Goal: Task Accomplishment & Management: Use online tool/utility

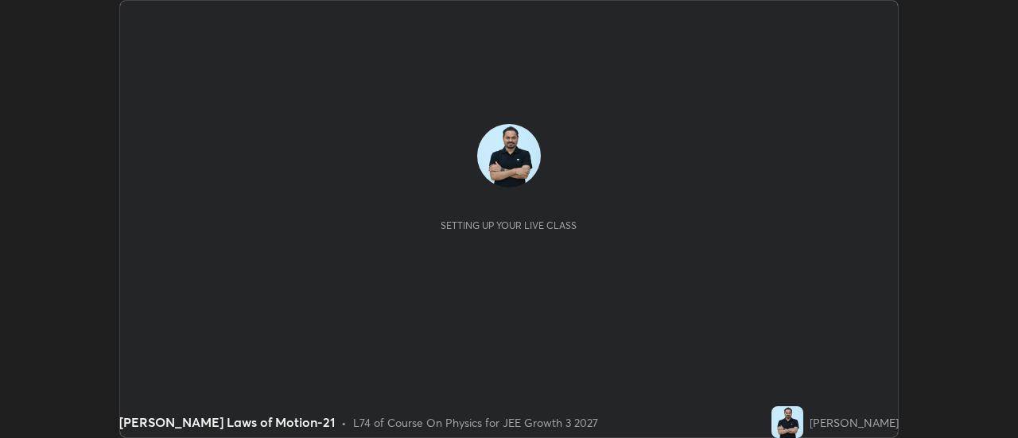
scroll to position [438, 1017]
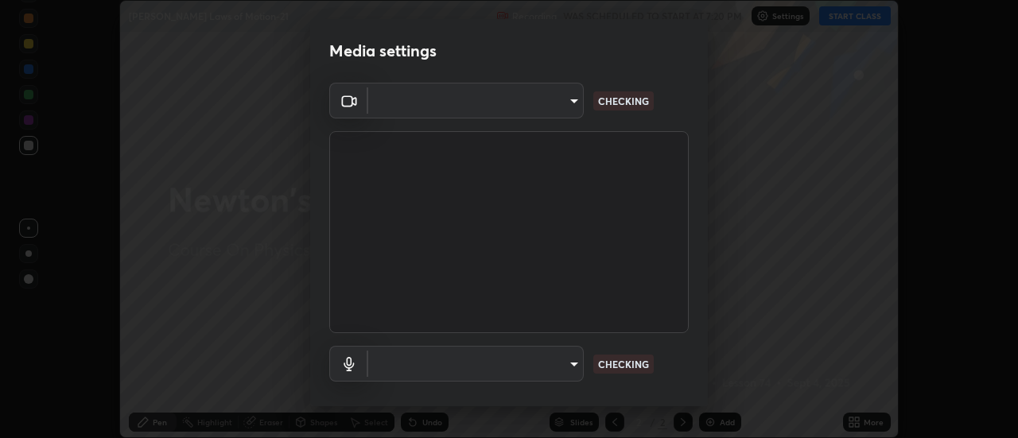
type input "1016c9670ba09e0da1ff6862f255b2c5b4dd1f04ff0e8715a66947f7e461f3c4"
type input "communications"
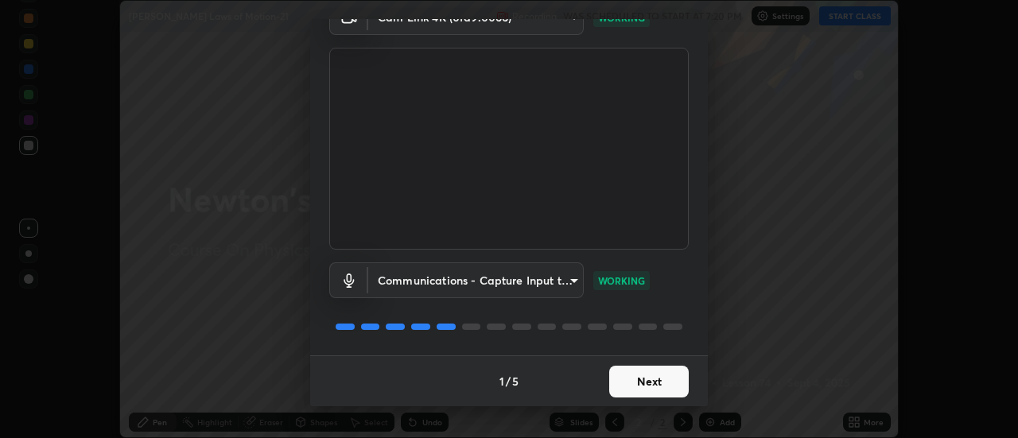
click at [658, 378] on button "Next" at bounding box center [648, 382] width 79 height 32
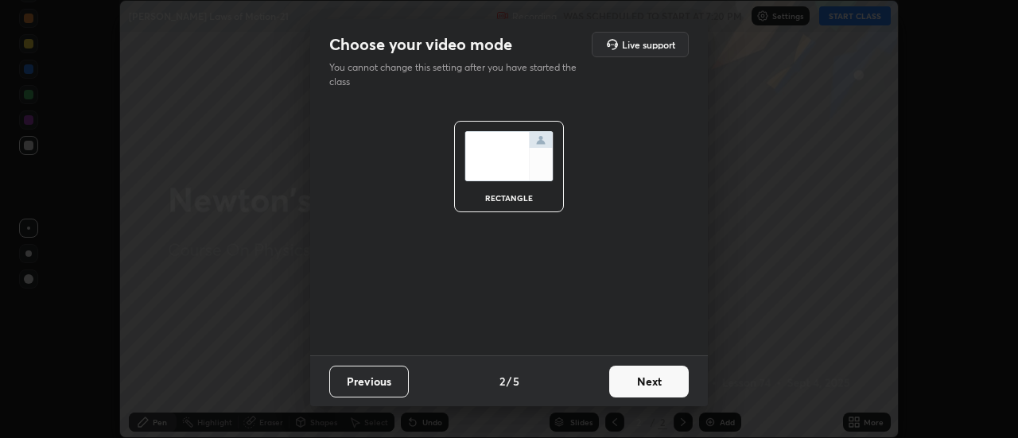
click at [657, 383] on button "Next" at bounding box center [648, 382] width 79 height 32
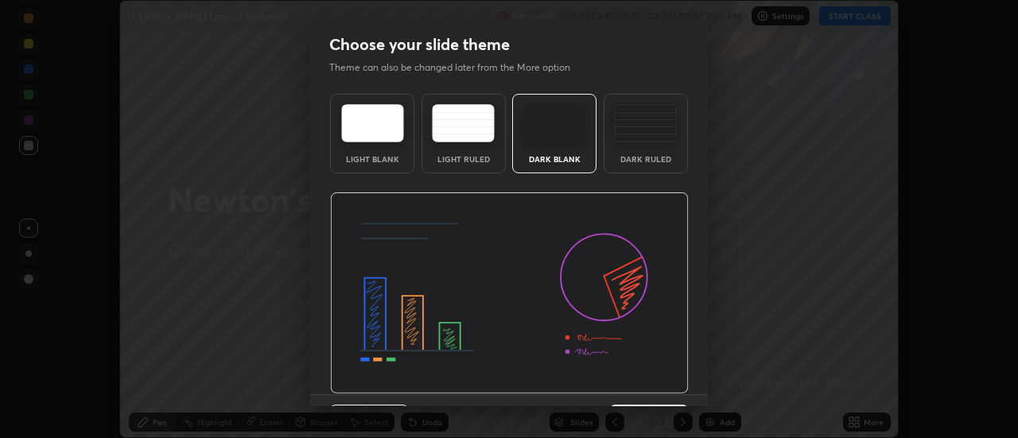
scroll to position [39, 0]
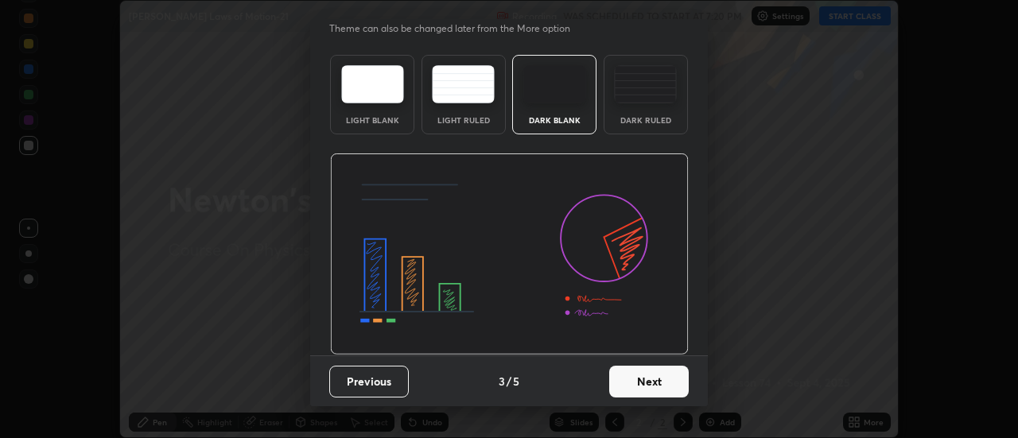
click at [660, 377] on button "Next" at bounding box center [648, 382] width 79 height 32
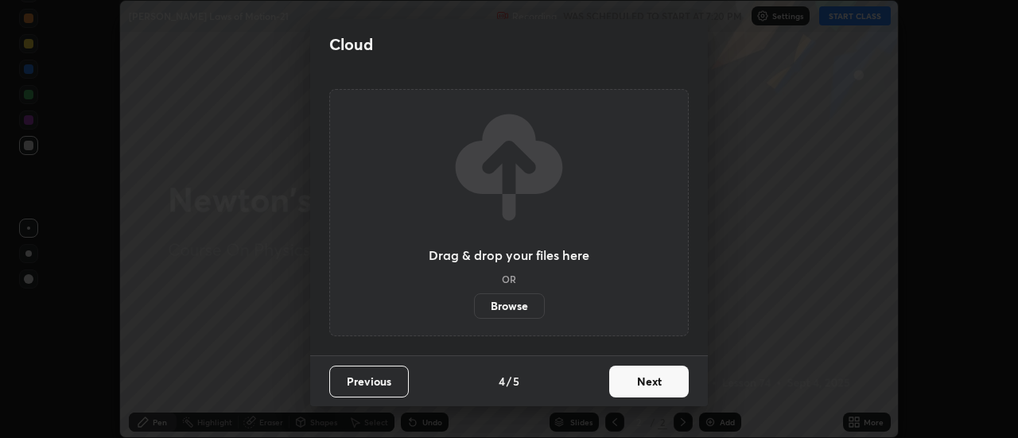
click at [660, 379] on button "Next" at bounding box center [648, 382] width 79 height 32
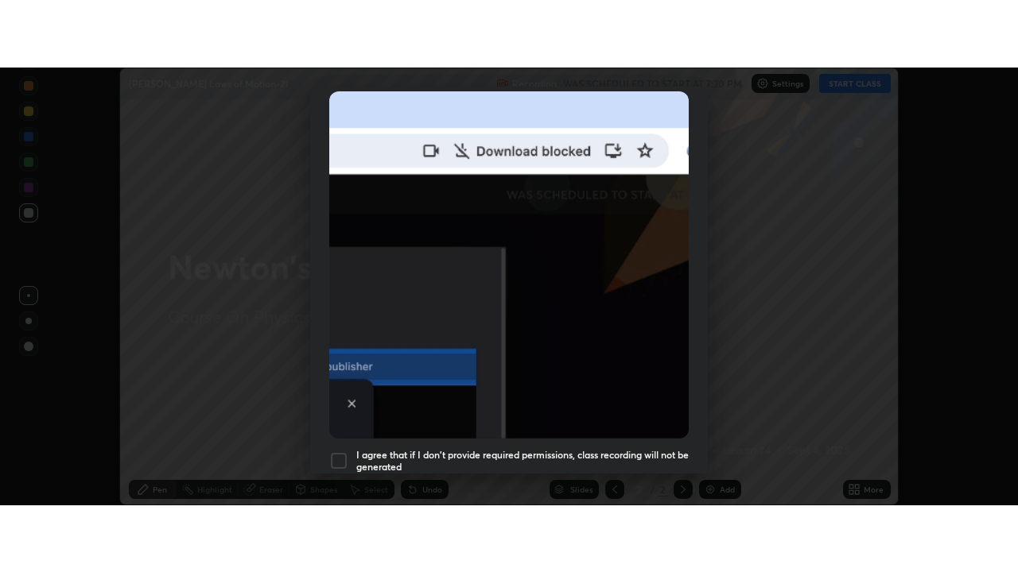
scroll to position [408, 0]
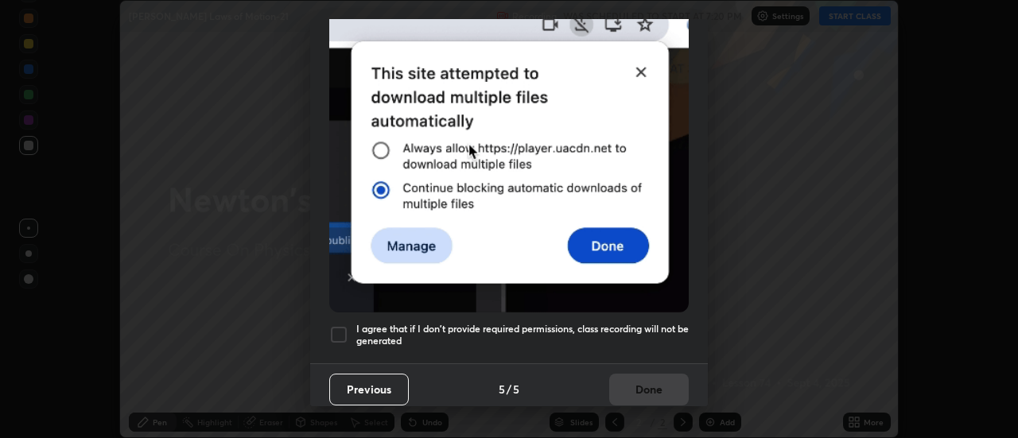
click at [603, 327] on h5 "I agree that if I don't provide required permissions, class recording will not …" at bounding box center [522, 335] width 332 height 25
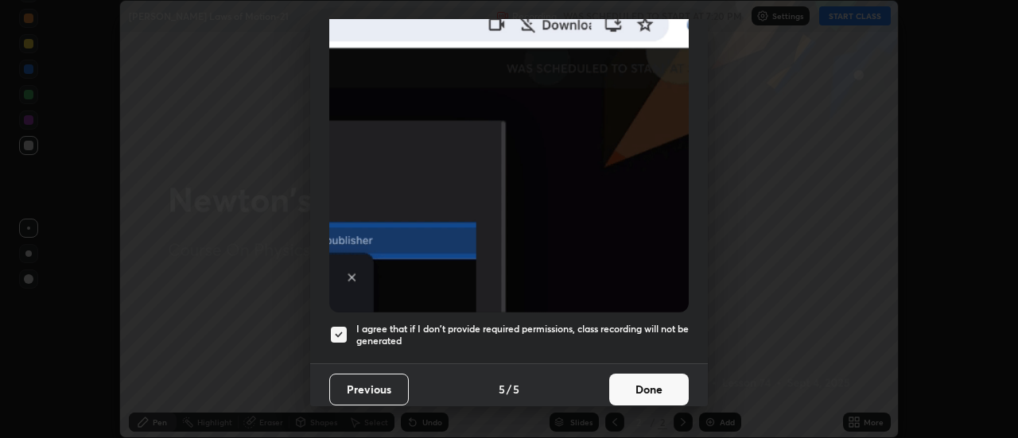
click at [621, 383] on button "Done" at bounding box center [648, 390] width 79 height 32
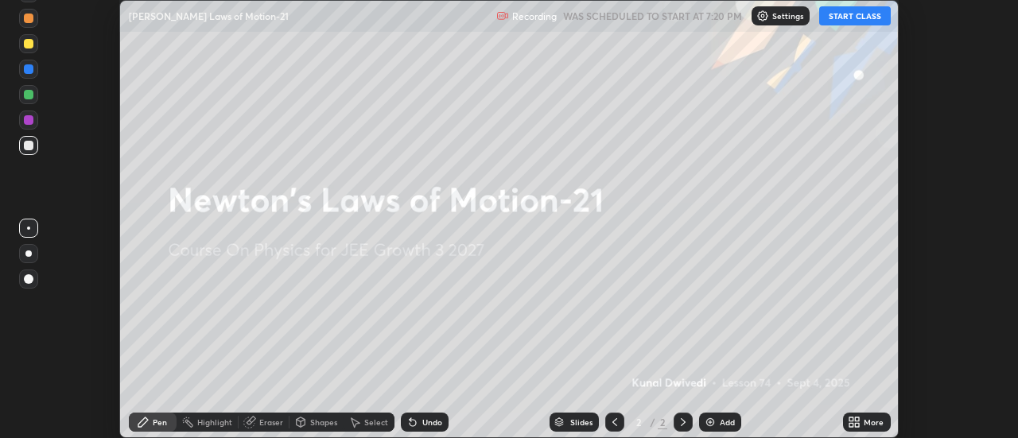
click at [839, 20] on button "START CLASS" at bounding box center [855, 15] width 72 height 19
click at [859, 423] on icon at bounding box center [857, 425] width 4 height 4
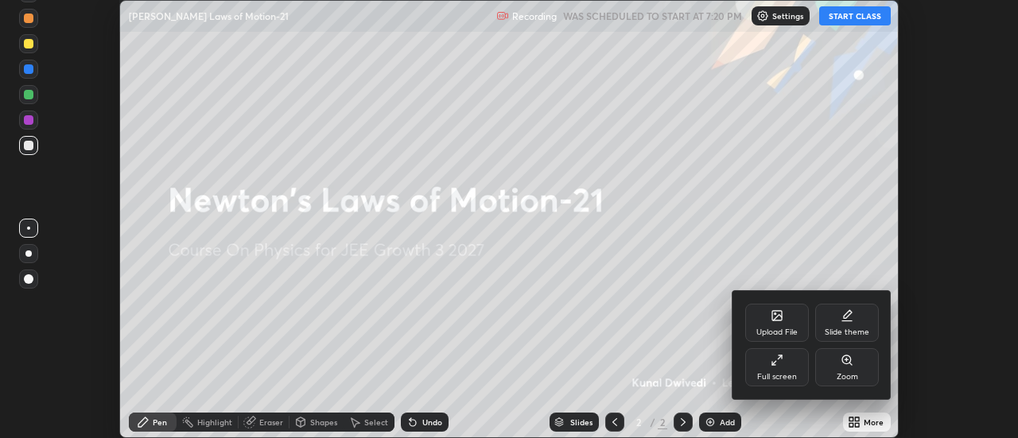
click at [784, 370] on div "Full screen" at bounding box center [777, 367] width 64 height 38
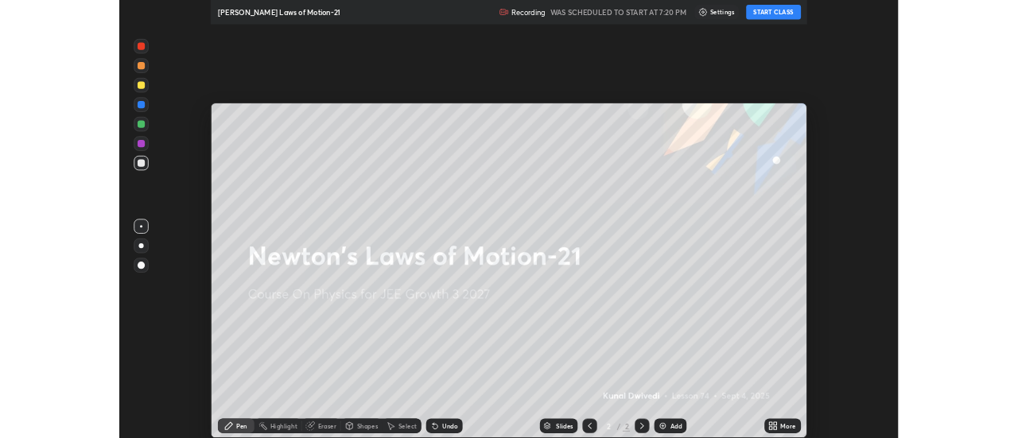
scroll to position [572, 1018]
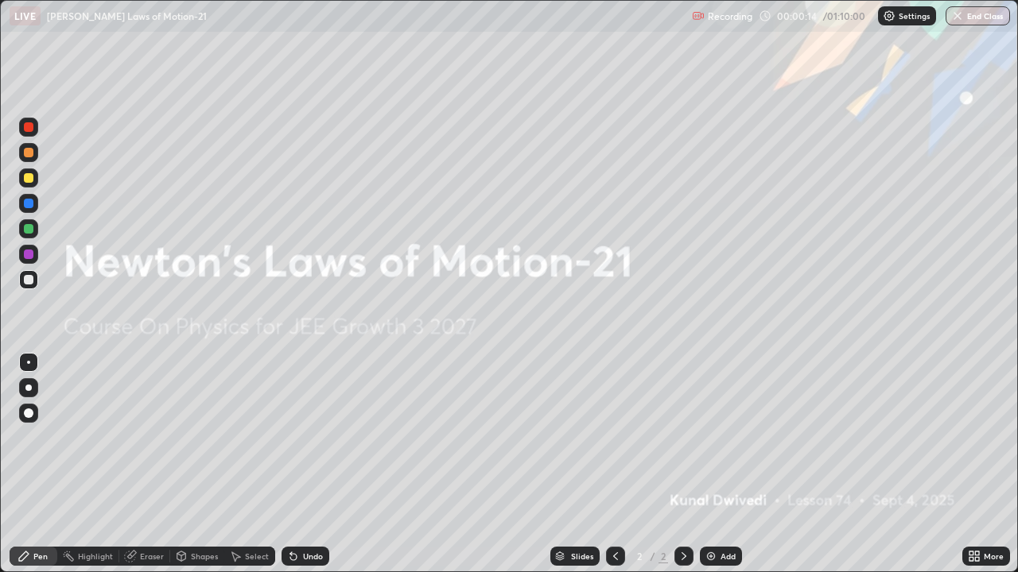
click at [715, 437] on div "Add" at bounding box center [721, 556] width 42 height 19
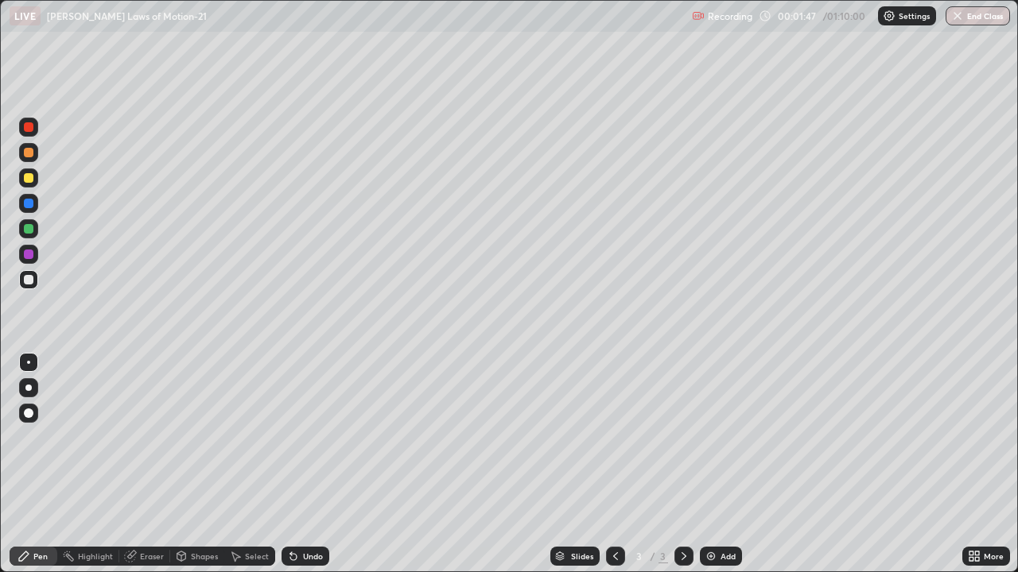
click at [25, 227] on div at bounding box center [29, 229] width 10 height 10
click at [26, 277] on div at bounding box center [29, 280] width 10 height 10
click at [27, 231] on div at bounding box center [29, 229] width 10 height 10
click at [31, 206] on div at bounding box center [29, 204] width 10 height 10
click at [28, 176] on div at bounding box center [29, 178] width 10 height 10
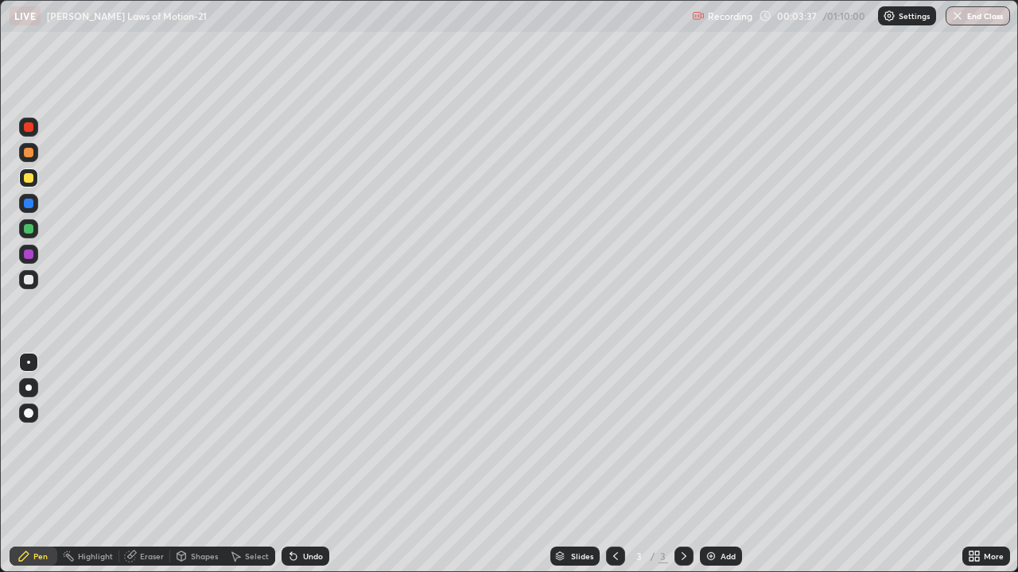
click at [29, 230] on div at bounding box center [29, 229] width 10 height 10
click at [32, 282] on div at bounding box center [29, 280] width 10 height 10
click at [305, 437] on div "Undo" at bounding box center [313, 556] width 20 height 8
click at [303, 437] on div "Undo" at bounding box center [313, 556] width 20 height 8
click at [711, 437] on img at bounding box center [710, 556] width 13 height 13
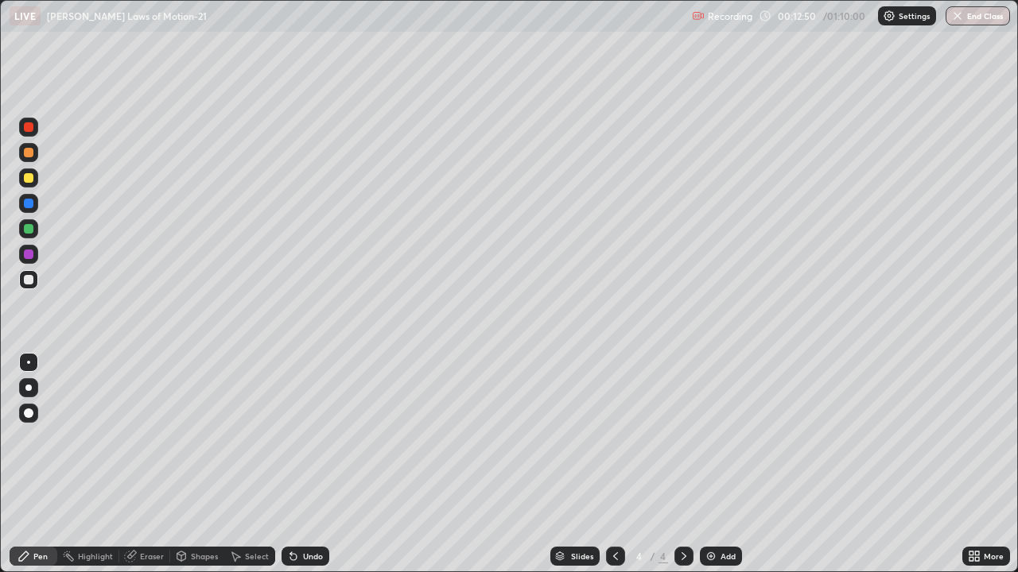
click at [975, 437] on icon at bounding box center [977, 554] width 4 height 4
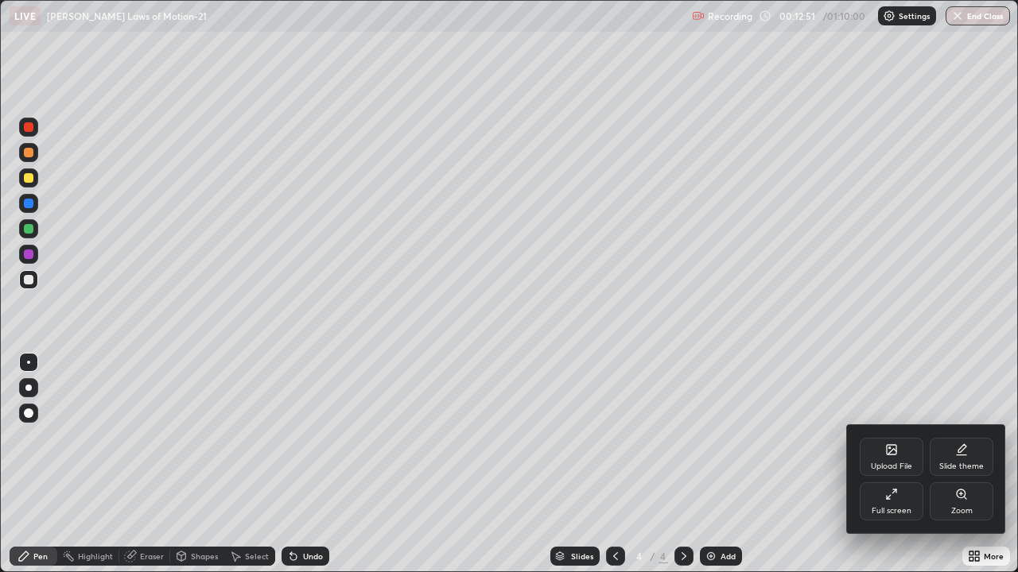
click at [887, 437] on icon at bounding box center [891, 450] width 10 height 10
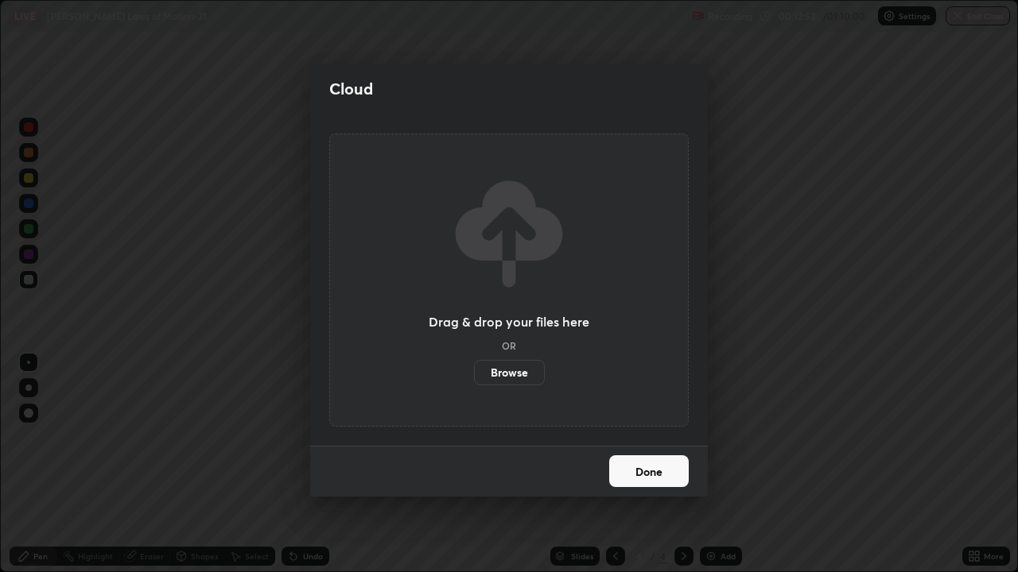
click at [515, 374] on label "Browse" at bounding box center [509, 372] width 71 height 25
click at [474, 374] on input "Browse" at bounding box center [474, 372] width 0 height 25
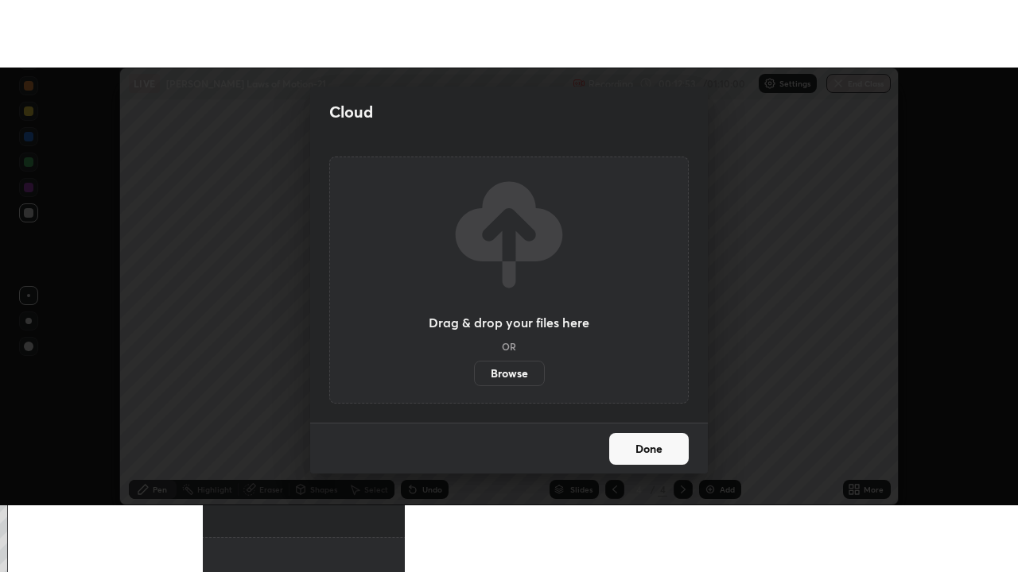
scroll to position [79058, 78478]
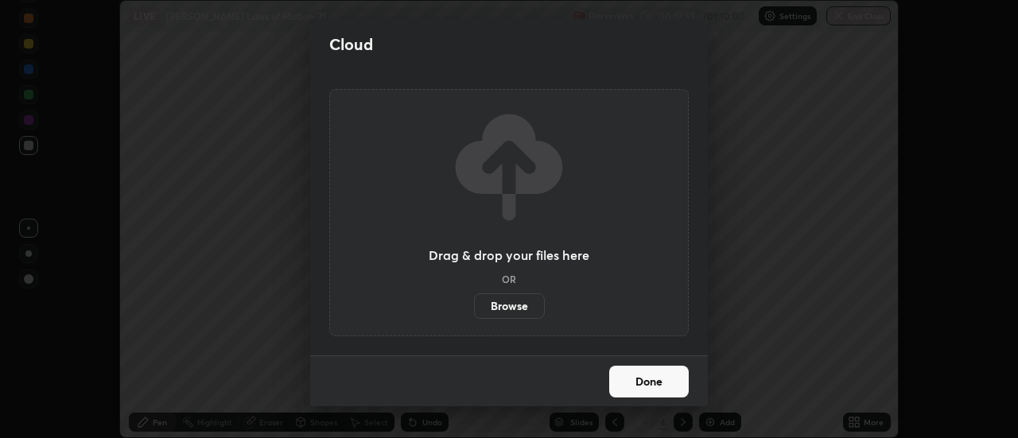
click at [237, 105] on div "Cloud Drag & drop your files here OR Browse Done" at bounding box center [509, 219] width 1018 height 438
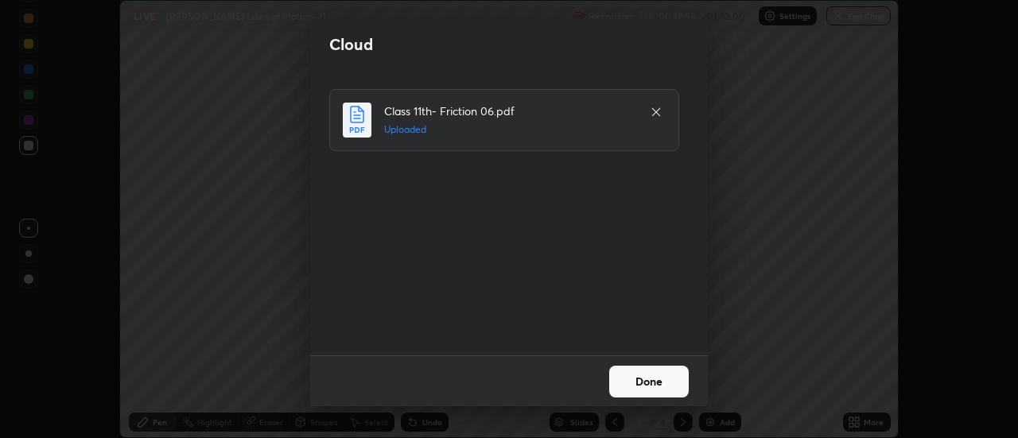
click at [646, 385] on button "Done" at bounding box center [648, 382] width 79 height 32
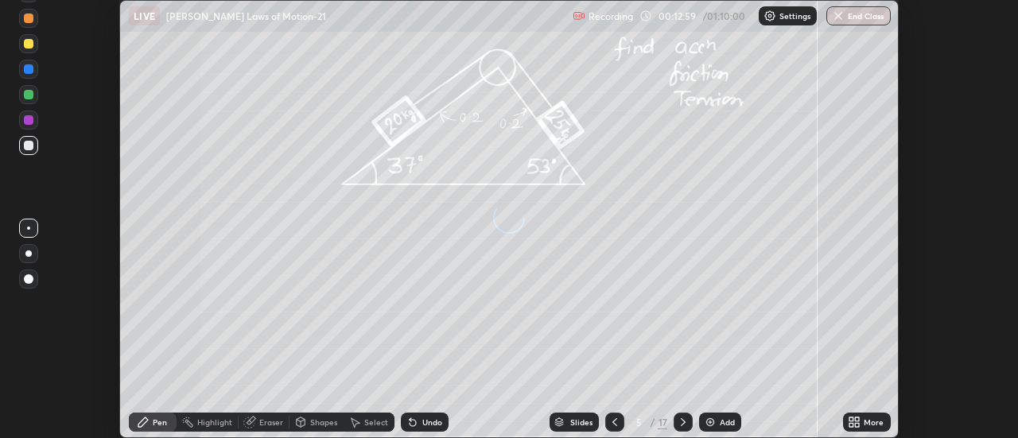
click at [857, 425] on icon at bounding box center [857, 425] width 4 height 4
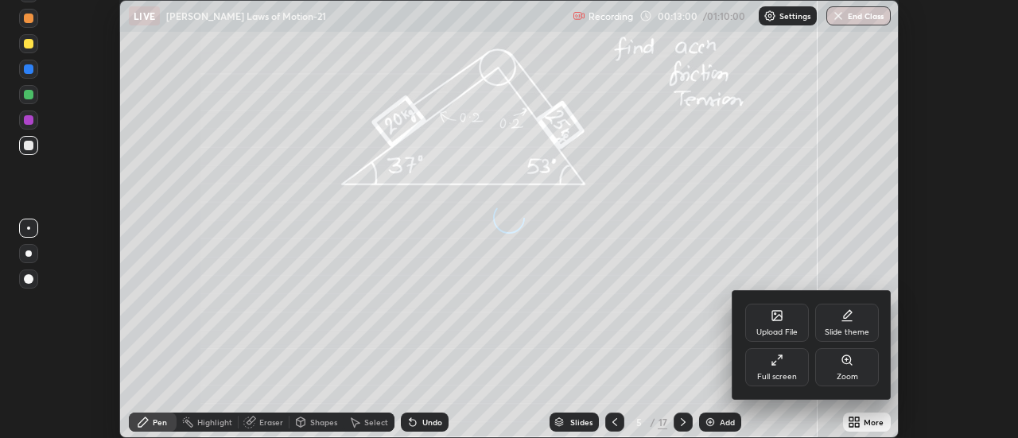
click at [780, 366] on icon at bounding box center [776, 360] width 13 height 13
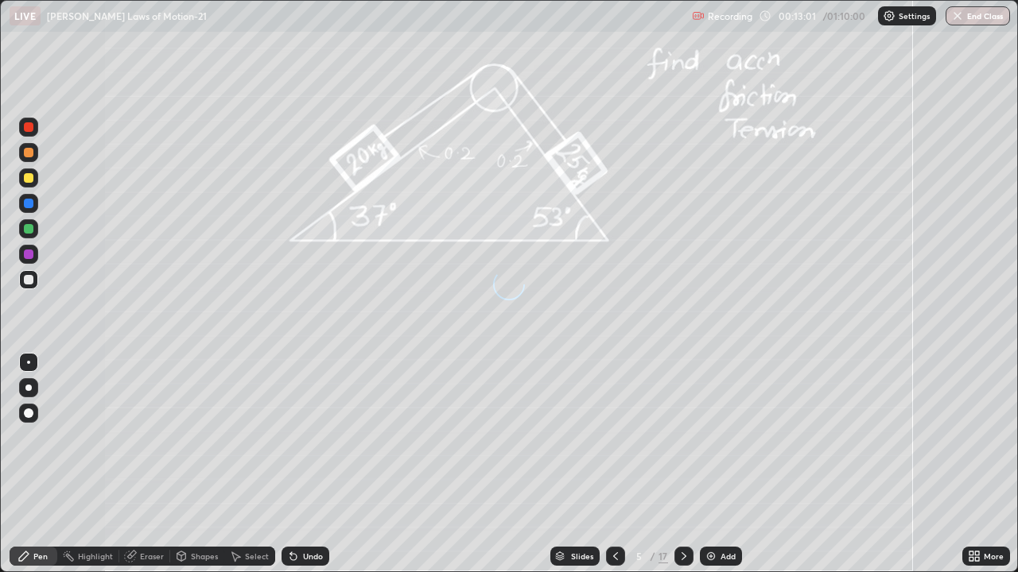
scroll to position [572, 1018]
click at [682, 437] on icon at bounding box center [683, 556] width 13 height 13
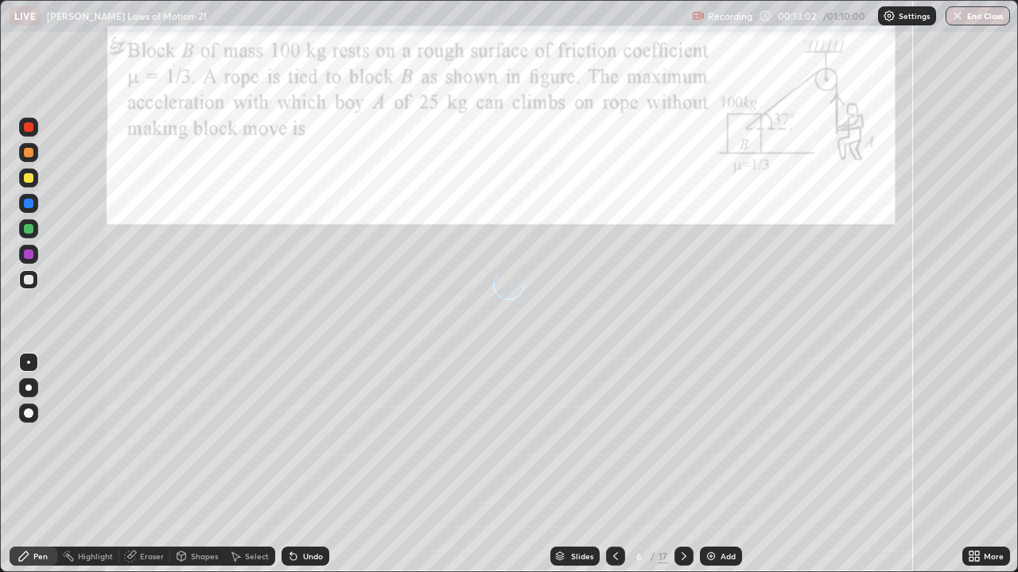
click at [683, 437] on icon at bounding box center [683, 556] width 13 height 13
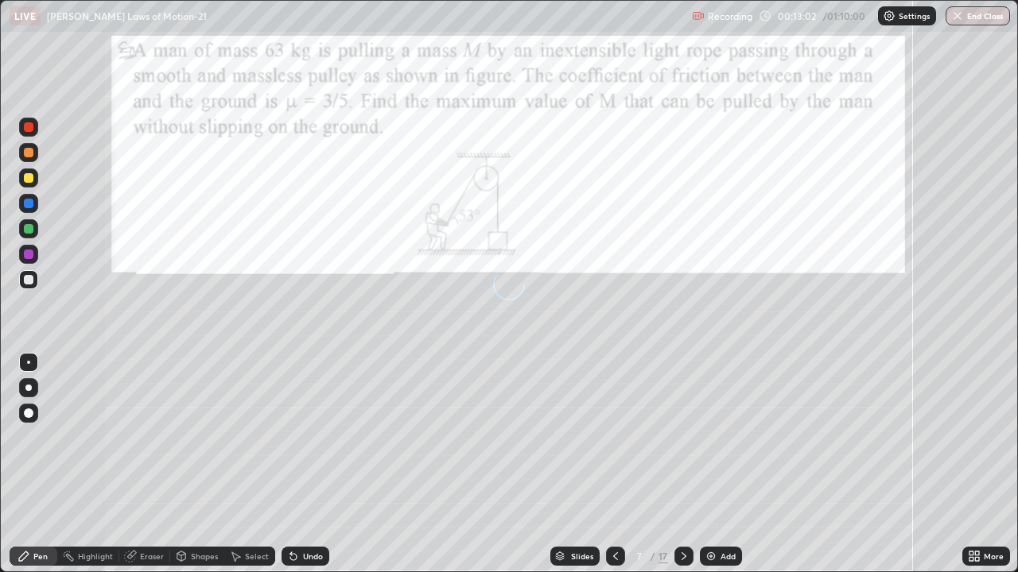
click at [681, 437] on icon at bounding box center [683, 556] width 5 height 8
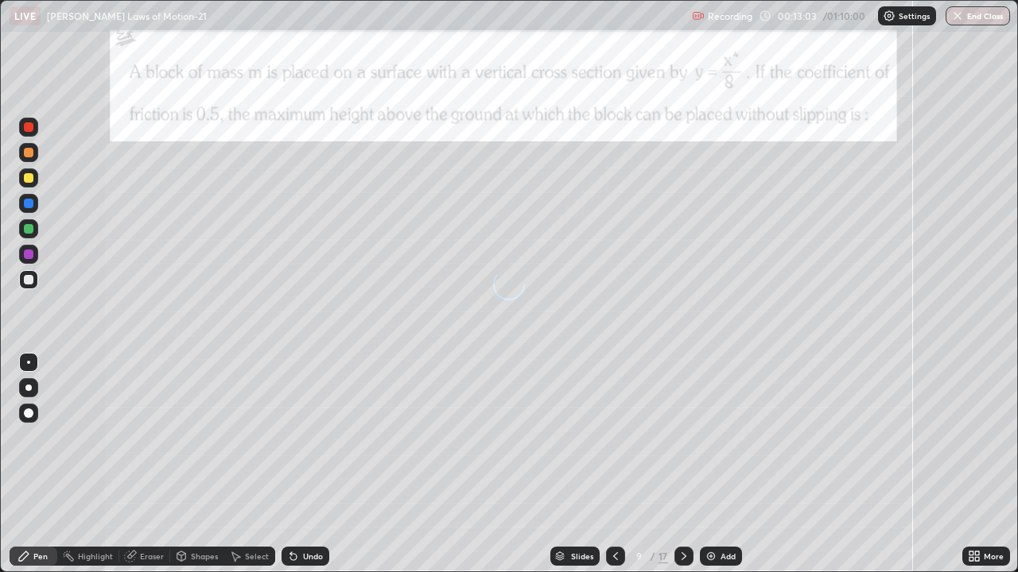
click at [681, 437] on icon at bounding box center [683, 556] width 5 height 8
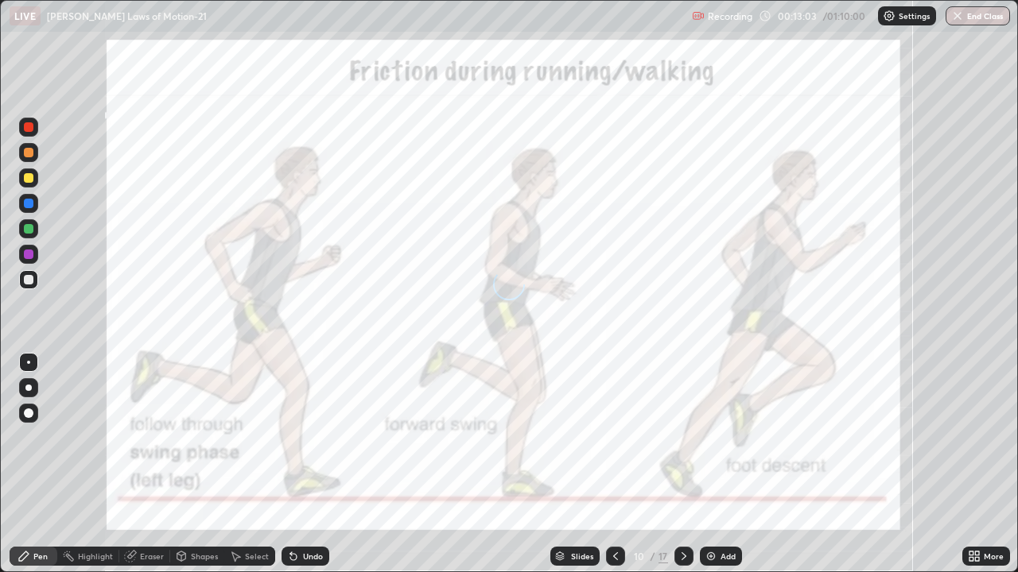
click at [680, 437] on icon at bounding box center [683, 556] width 13 height 13
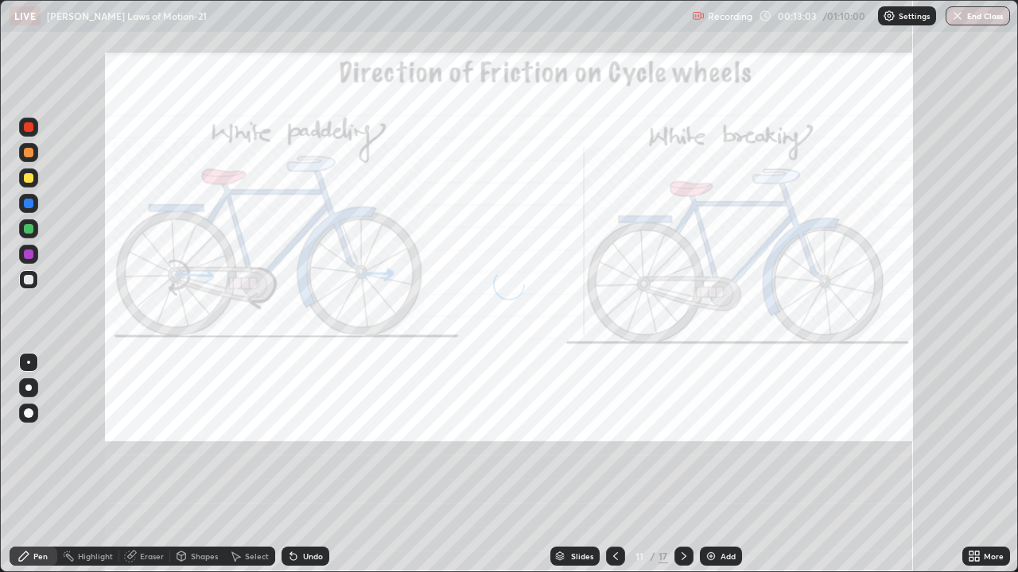
click at [681, 437] on icon at bounding box center [683, 556] width 13 height 13
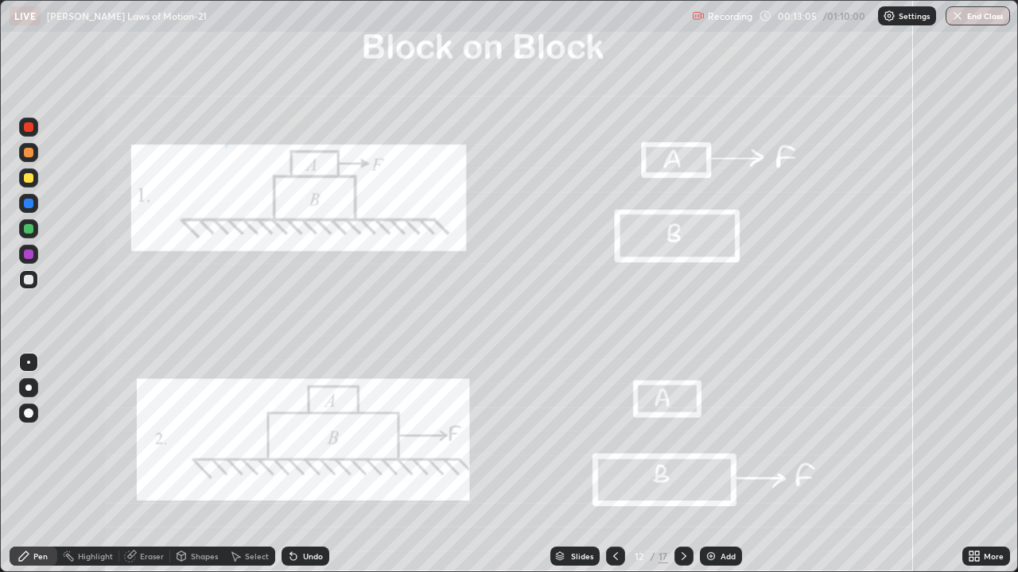
click at [682, 437] on icon at bounding box center [683, 556] width 13 height 13
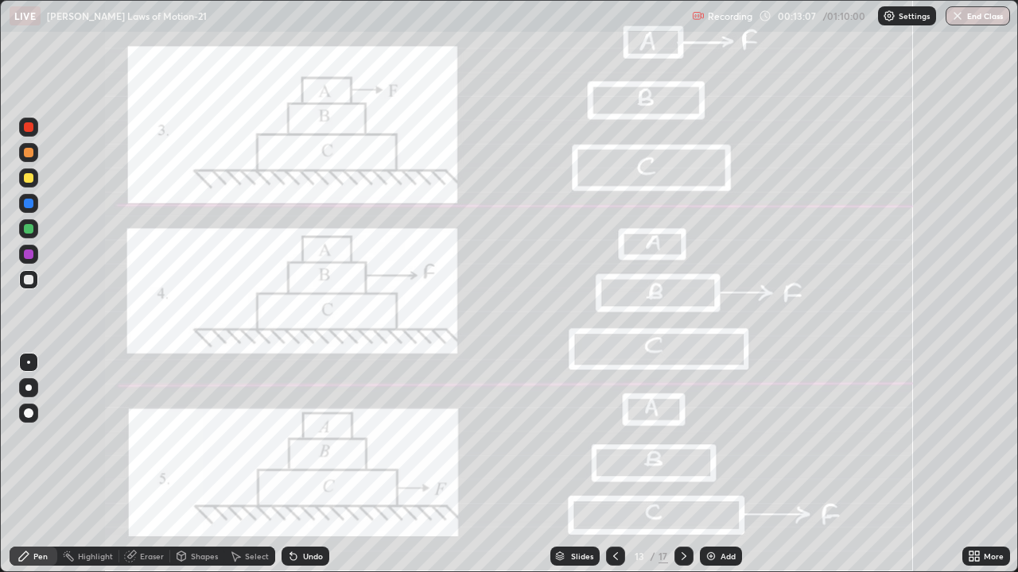
click at [682, 437] on icon at bounding box center [683, 556] width 13 height 13
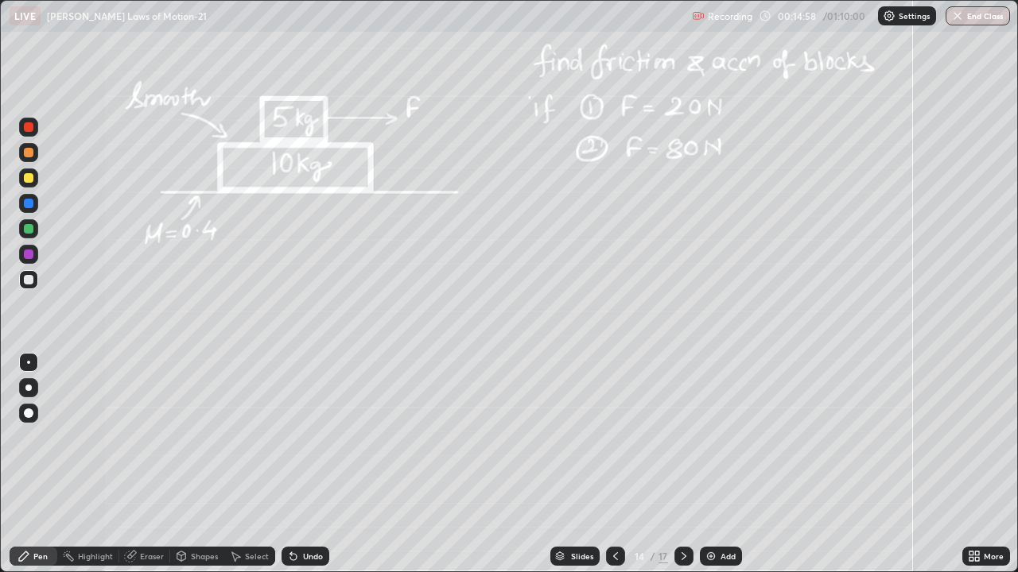
click at [32, 254] on div at bounding box center [29, 255] width 10 height 10
click at [22, 154] on div at bounding box center [28, 152] width 19 height 19
click at [29, 230] on div at bounding box center [29, 229] width 10 height 10
click at [682, 437] on icon at bounding box center [683, 556] width 13 height 13
click at [20, 285] on div at bounding box center [28, 279] width 19 height 19
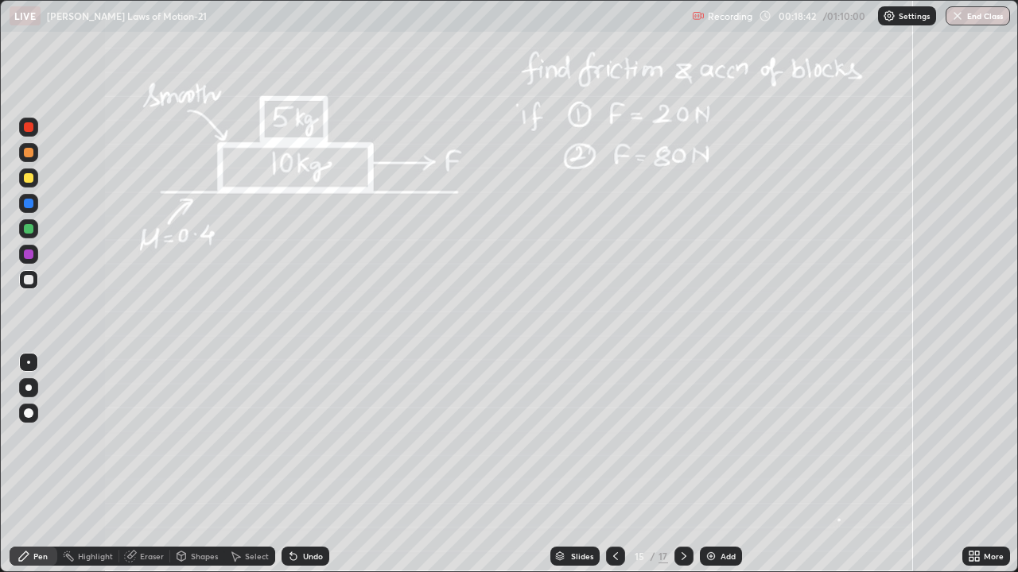
click at [303, 437] on div "Undo" at bounding box center [313, 556] width 20 height 8
click at [304, 437] on div "Undo" at bounding box center [313, 556] width 20 height 8
click at [309, 437] on div "Undo" at bounding box center [313, 556] width 20 height 8
click at [30, 154] on div at bounding box center [29, 153] width 10 height 10
click at [27, 280] on div at bounding box center [29, 280] width 10 height 10
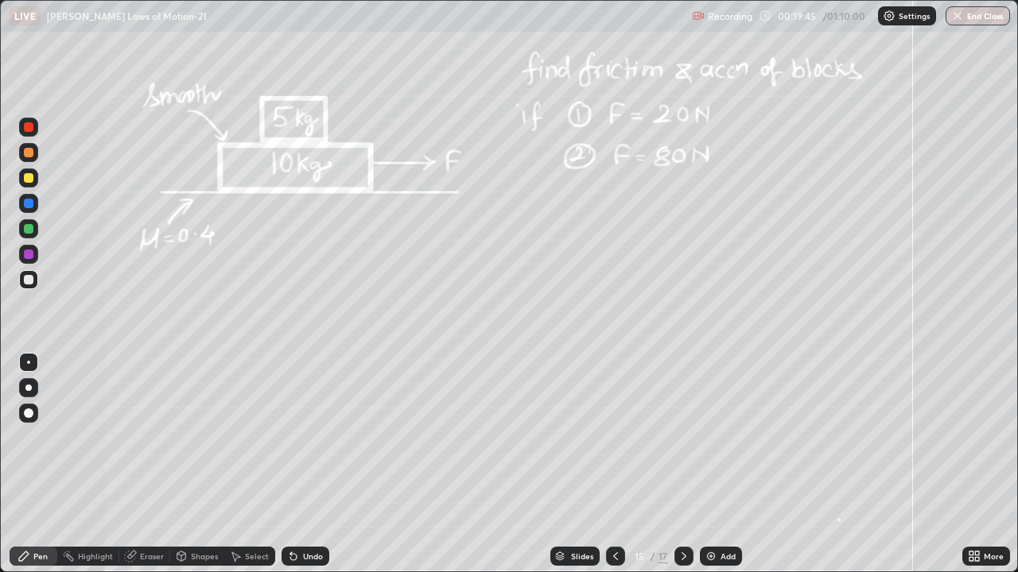
click at [26, 227] on div at bounding box center [29, 229] width 10 height 10
click at [29, 278] on div at bounding box center [29, 280] width 10 height 10
click at [684, 437] on icon at bounding box center [683, 556] width 13 height 13
click at [29, 153] on div at bounding box center [29, 153] width 10 height 10
click at [24, 227] on div at bounding box center [29, 229] width 10 height 10
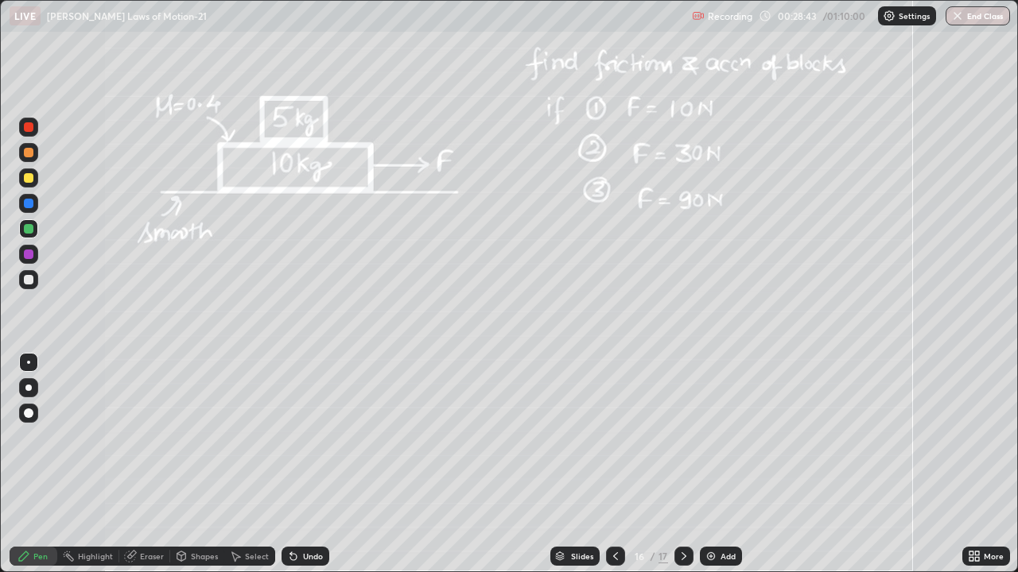
click at [24, 277] on div at bounding box center [29, 280] width 10 height 10
click at [290, 437] on icon at bounding box center [293, 557] width 6 height 6
click at [26, 180] on div at bounding box center [29, 178] width 10 height 10
click at [32, 278] on div at bounding box center [29, 280] width 10 height 10
click at [310, 437] on div "Undo" at bounding box center [313, 556] width 20 height 8
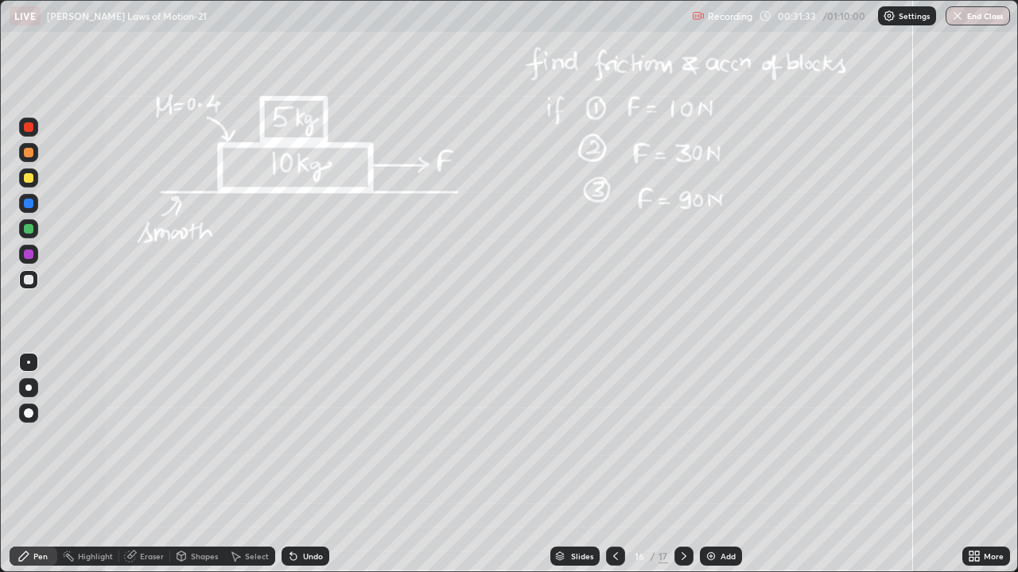
click at [306, 437] on div "Undo" at bounding box center [313, 556] width 20 height 8
click at [31, 177] on div at bounding box center [29, 178] width 10 height 10
click at [727, 437] on div "Add" at bounding box center [727, 556] width 15 height 8
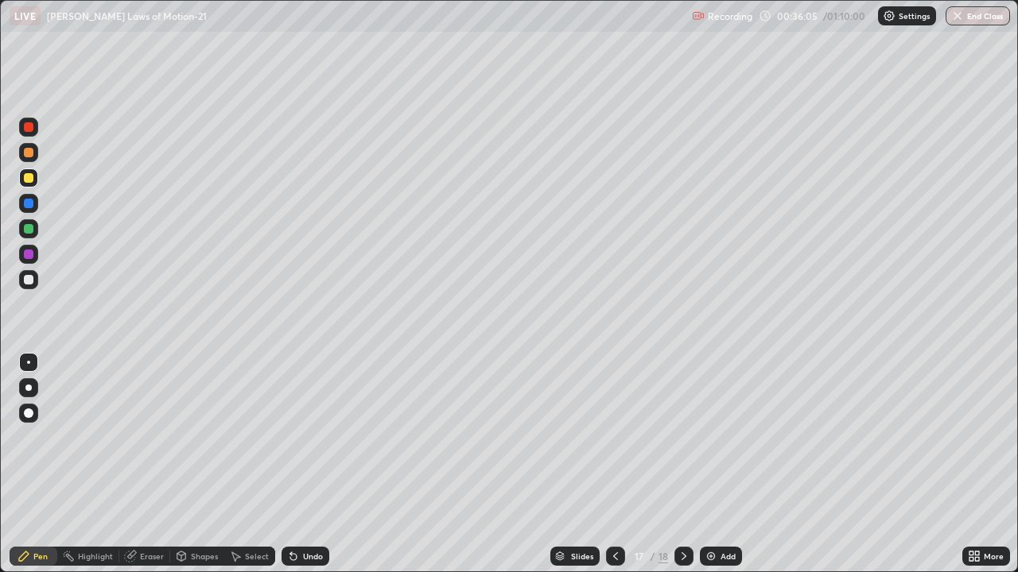
click at [25, 277] on div at bounding box center [29, 280] width 10 height 10
click at [28, 227] on div at bounding box center [29, 229] width 10 height 10
click at [27, 278] on div at bounding box center [29, 280] width 10 height 10
click at [29, 231] on div at bounding box center [29, 229] width 10 height 10
click at [21, 278] on div at bounding box center [28, 279] width 19 height 19
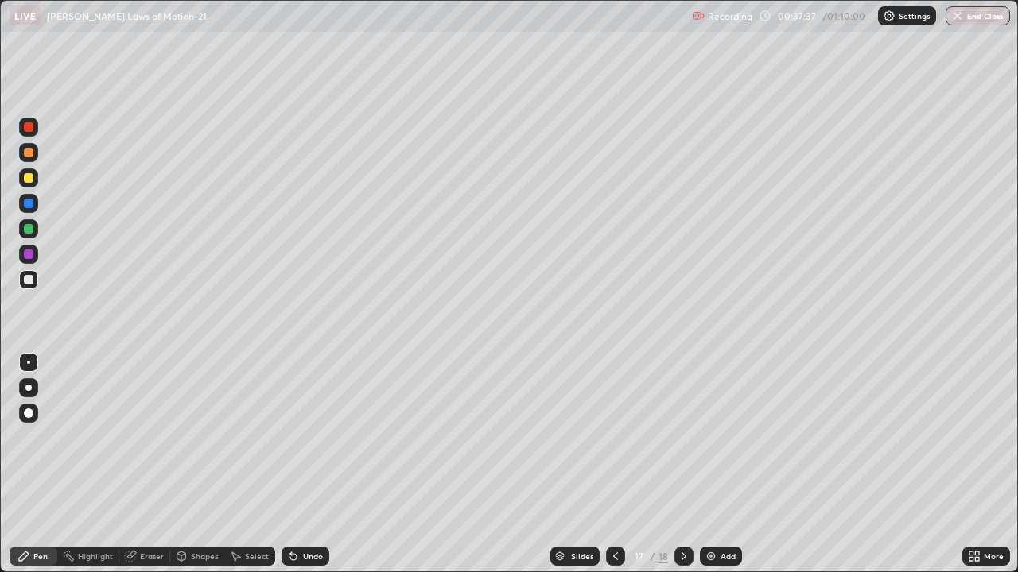
click at [20, 180] on div at bounding box center [28, 178] width 19 height 19
click at [24, 279] on div at bounding box center [29, 280] width 10 height 10
click at [614, 437] on icon at bounding box center [615, 556] width 13 height 13
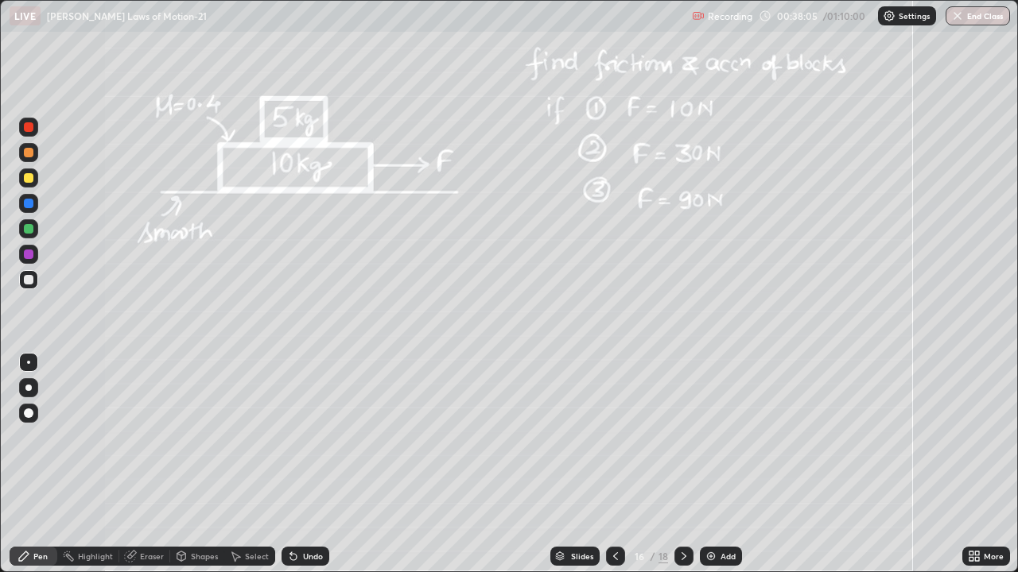
click at [682, 437] on icon at bounding box center [683, 556] width 13 height 13
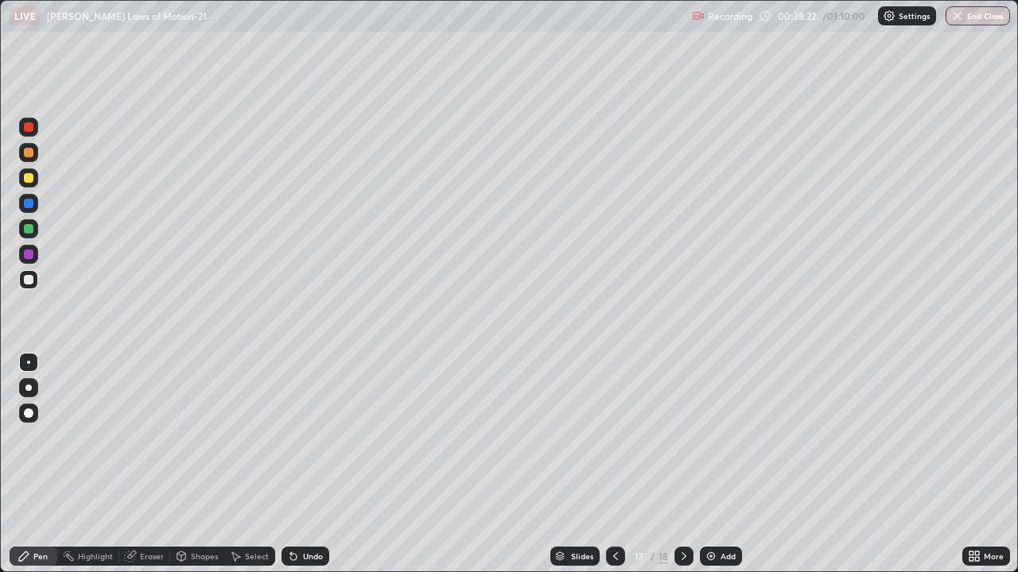
click at [614, 437] on icon at bounding box center [615, 556] width 13 height 13
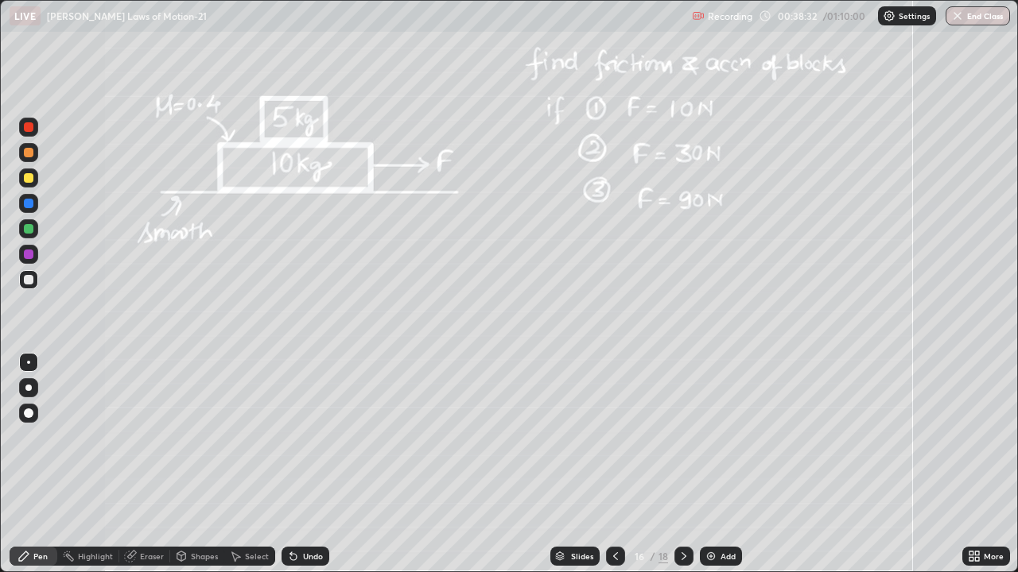
click at [682, 437] on icon at bounding box center [683, 556] width 13 height 13
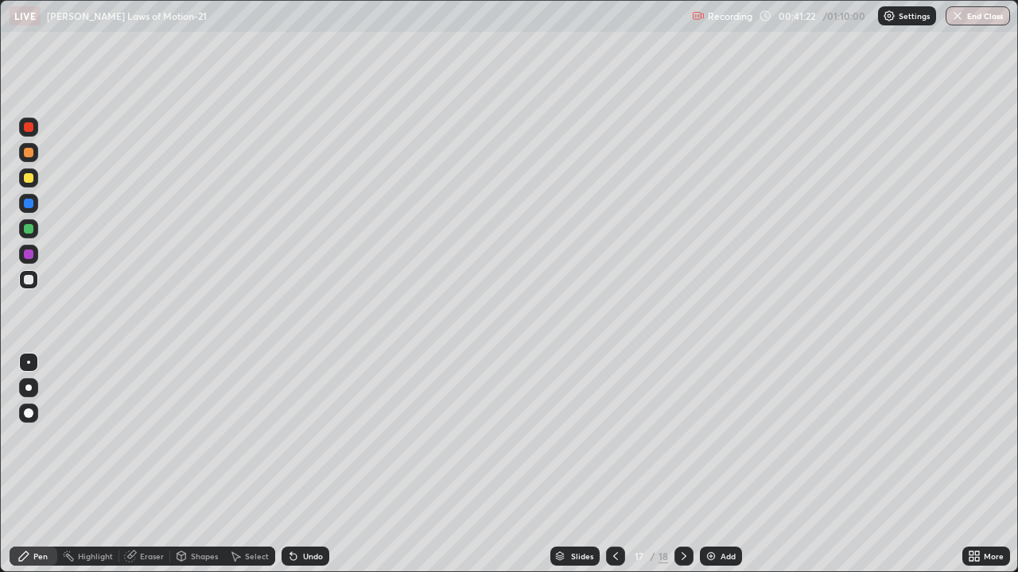
click at [675, 437] on div at bounding box center [683, 556] width 19 height 19
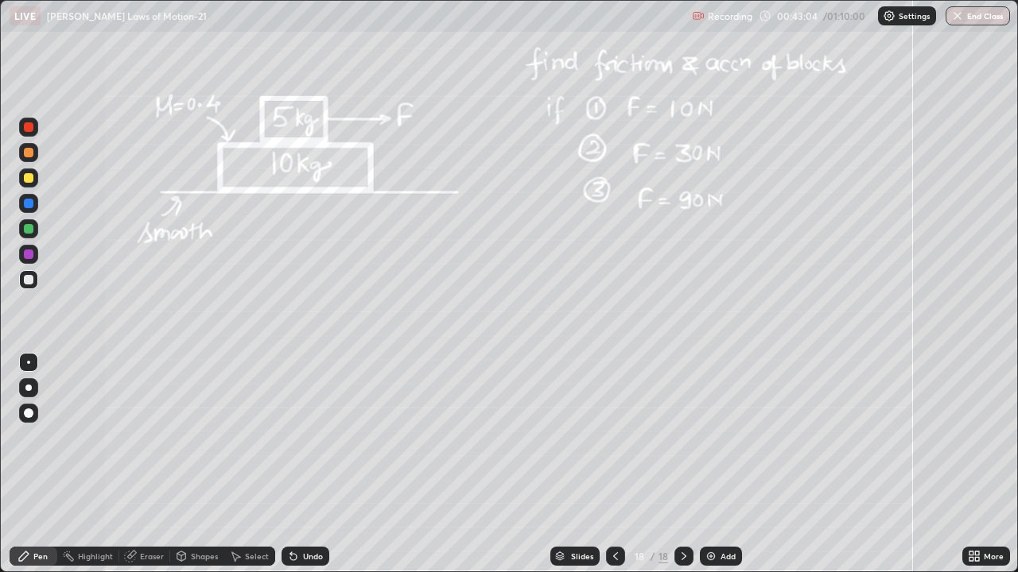
click at [28, 158] on div at bounding box center [28, 152] width 19 height 19
click at [311, 437] on div "Undo" at bounding box center [313, 556] width 20 height 8
click at [29, 281] on div at bounding box center [29, 280] width 10 height 10
click at [32, 232] on div at bounding box center [29, 229] width 10 height 10
click at [34, 179] on div at bounding box center [28, 178] width 19 height 19
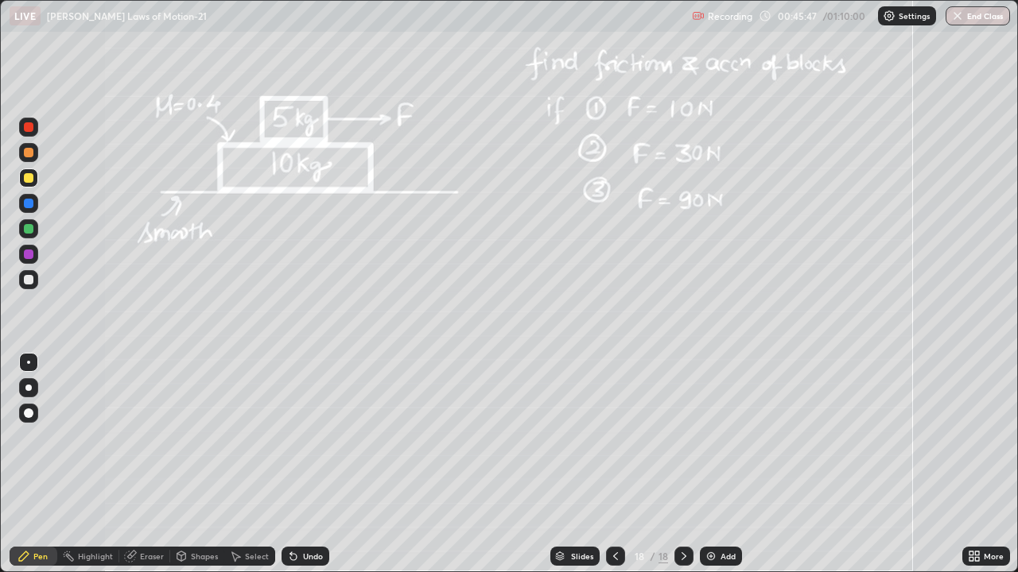
click at [29, 281] on div at bounding box center [29, 280] width 10 height 10
click at [31, 181] on div at bounding box center [29, 178] width 10 height 10
click at [718, 437] on div "Add" at bounding box center [721, 556] width 42 height 19
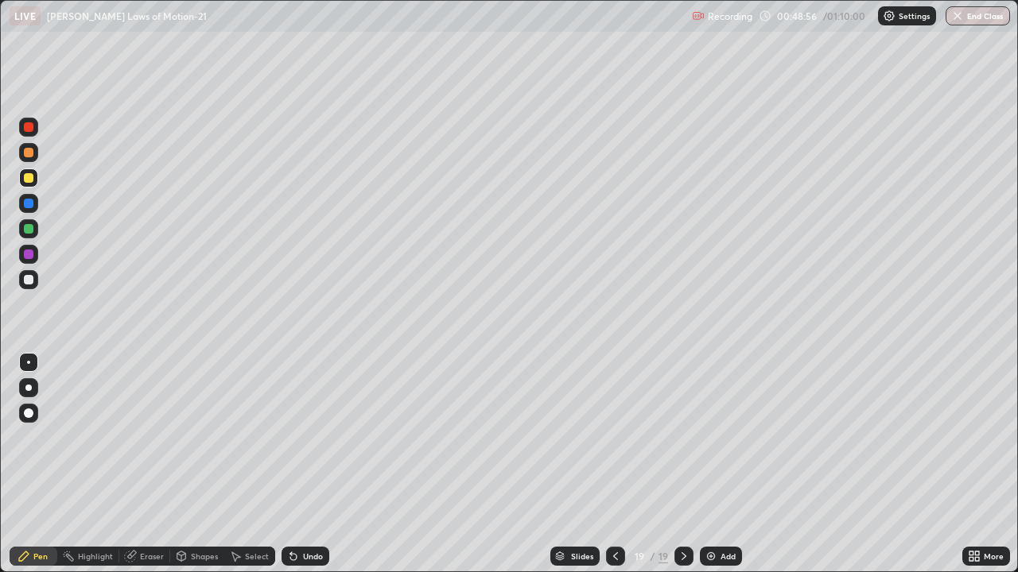
click at [30, 280] on div at bounding box center [29, 280] width 10 height 10
click at [29, 229] on div at bounding box center [29, 229] width 10 height 10
click at [27, 279] on div at bounding box center [29, 280] width 10 height 10
click at [613, 437] on icon at bounding box center [615, 556] width 5 height 8
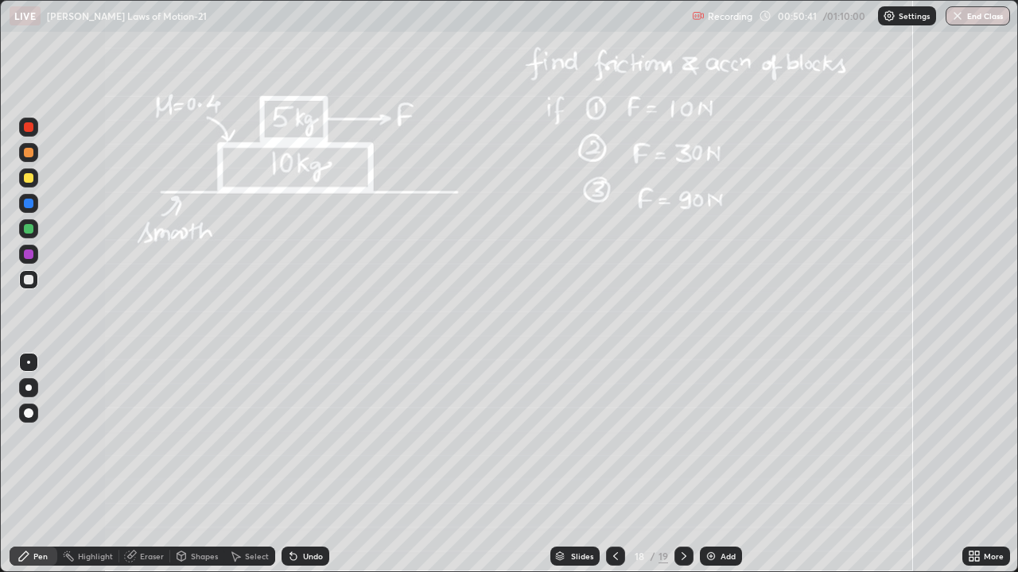
click at [680, 437] on icon at bounding box center [683, 556] width 13 height 13
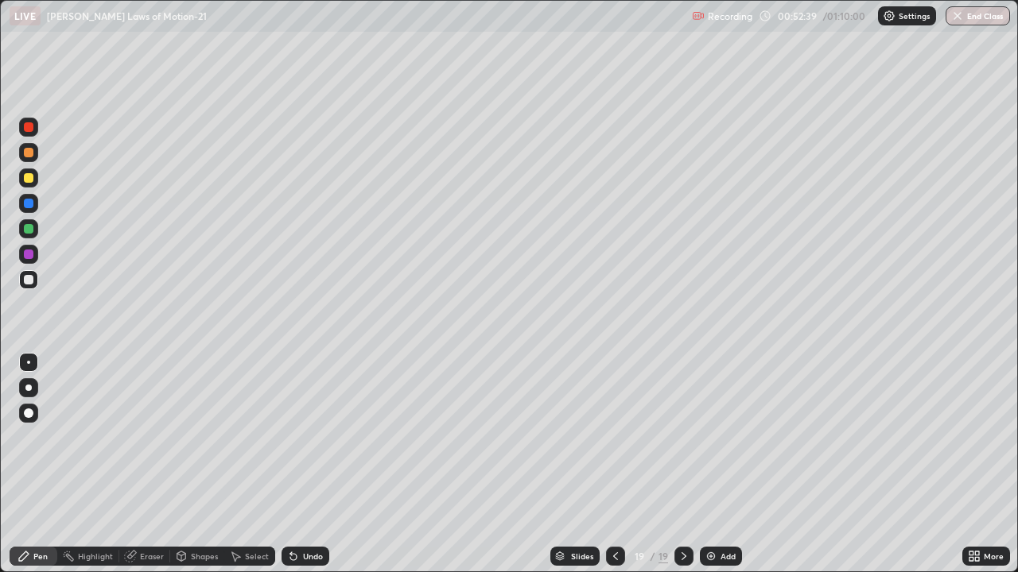
click at [702, 437] on div "Add" at bounding box center [721, 556] width 42 height 19
click at [25, 204] on div at bounding box center [29, 204] width 10 height 10
click at [295, 437] on icon at bounding box center [293, 556] width 13 height 13
click at [29, 281] on div at bounding box center [29, 280] width 10 height 10
click at [29, 153] on div at bounding box center [29, 153] width 10 height 10
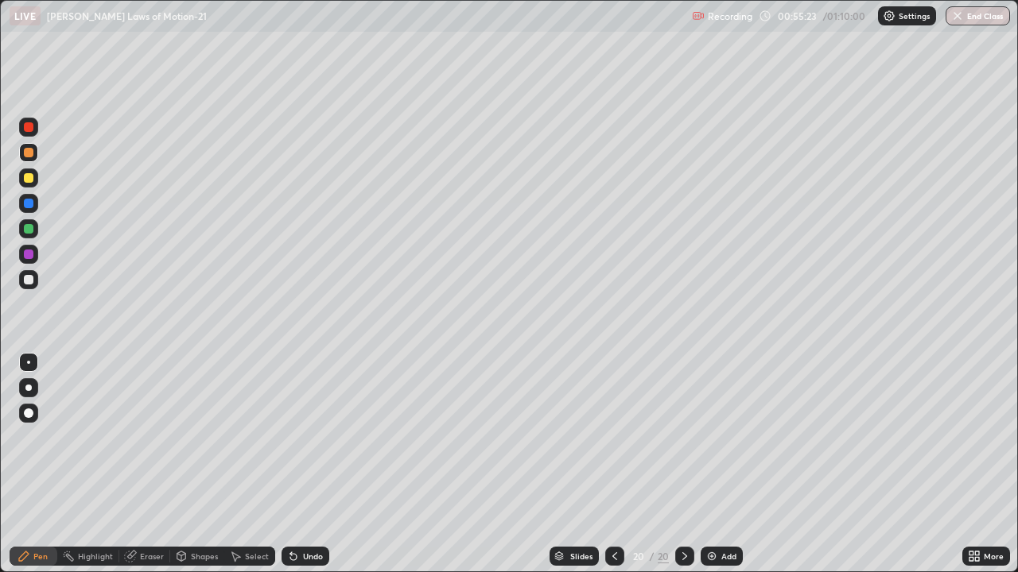
click at [31, 279] on div at bounding box center [29, 280] width 10 height 10
click at [29, 227] on div at bounding box center [29, 229] width 10 height 10
click at [300, 437] on div "Undo" at bounding box center [305, 556] width 48 height 19
click at [29, 281] on div at bounding box center [29, 280] width 10 height 10
click at [242, 437] on div "Select" at bounding box center [249, 556] width 51 height 19
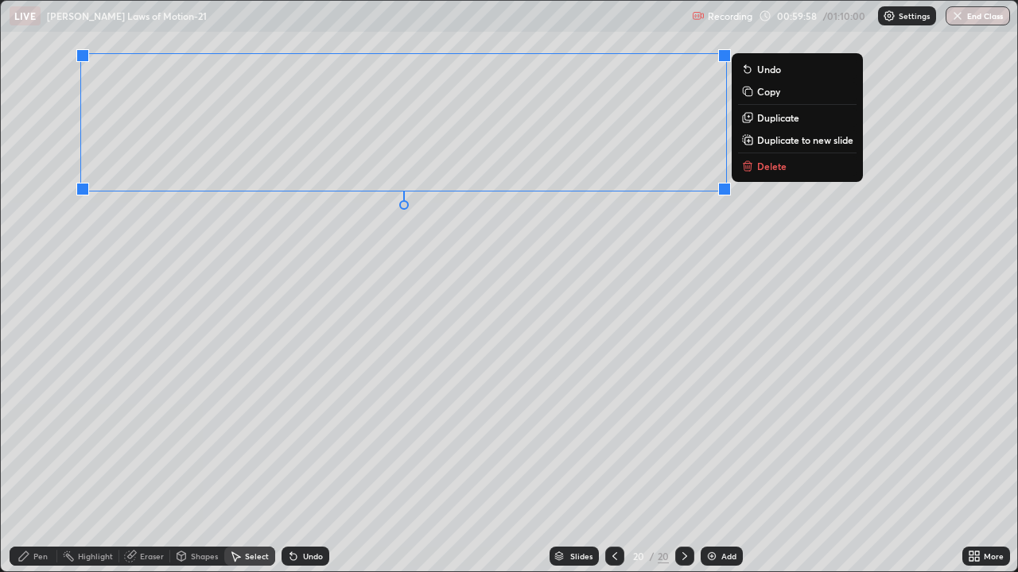
click at [765, 95] on p "Copy" at bounding box center [768, 91] width 23 height 13
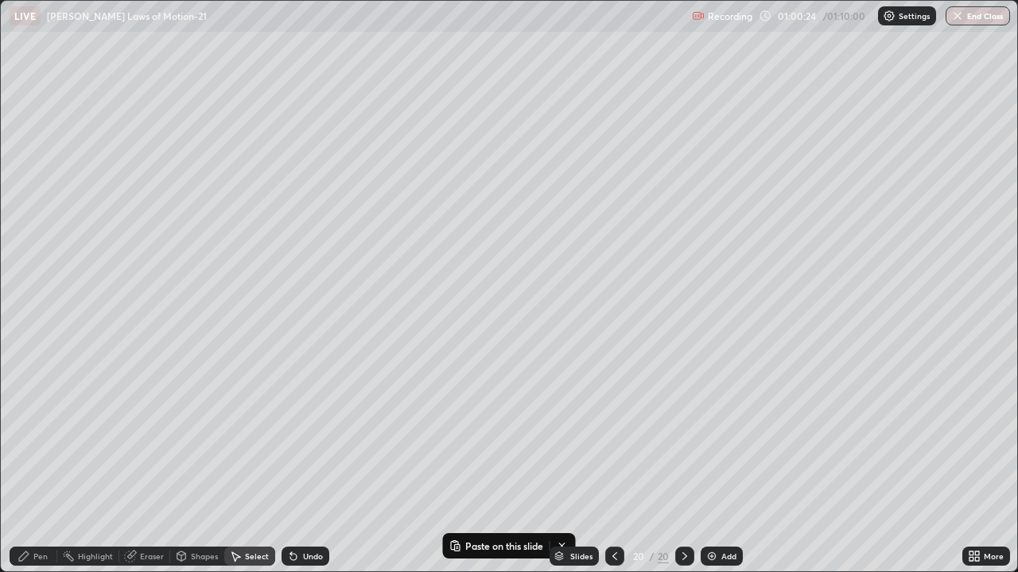
click at [716, 437] on div "Add" at bounding box center [721, 556] width 42 height 19
click at [188, 145] on p "Paste here" at bounding box center [205, 144] width 47 height 13
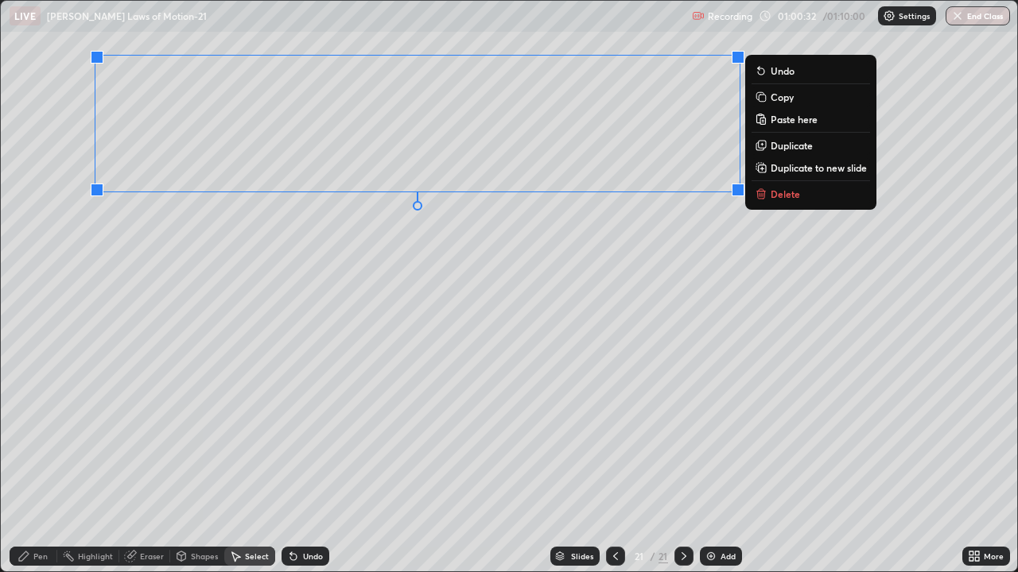
click at [33, 437] on div "Pen" at bounding box center [40, 556] width 14 height 8
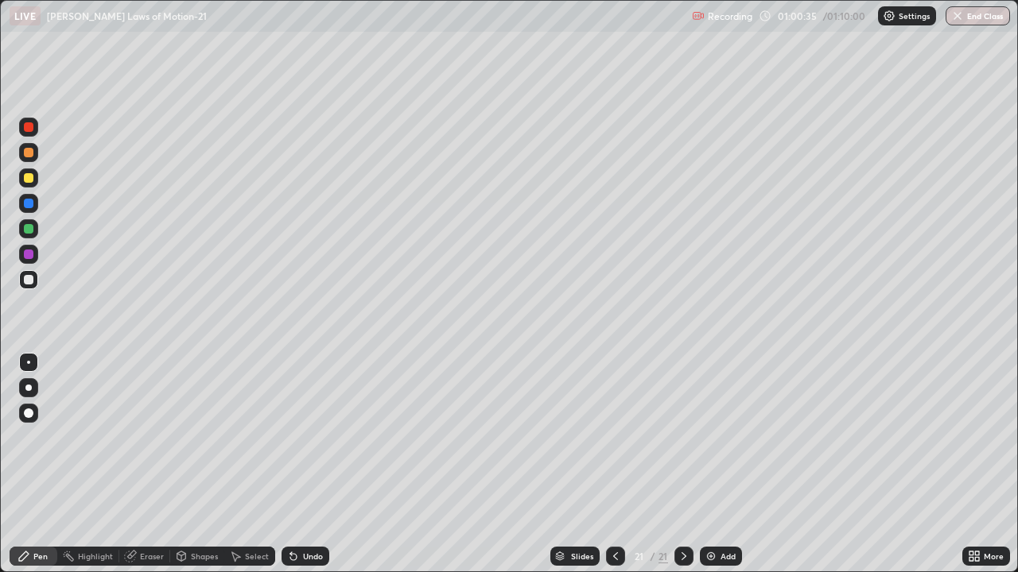
click at [148, 437] on div "Eraser" at bounding box center [152, 556] width 24 height 8
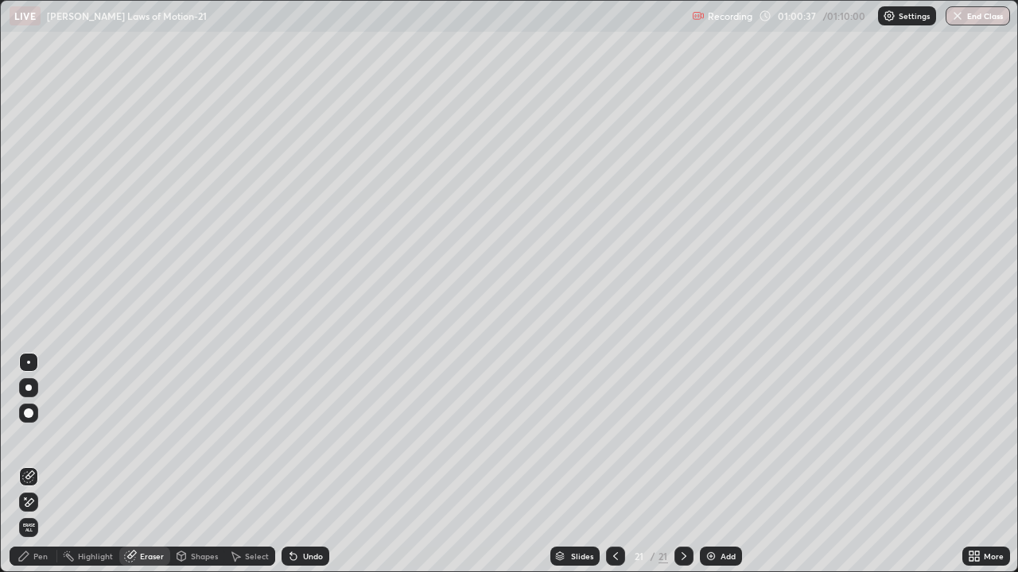
click at [29, 437] on icon at bounding box center [23, 556] width 13 height 13
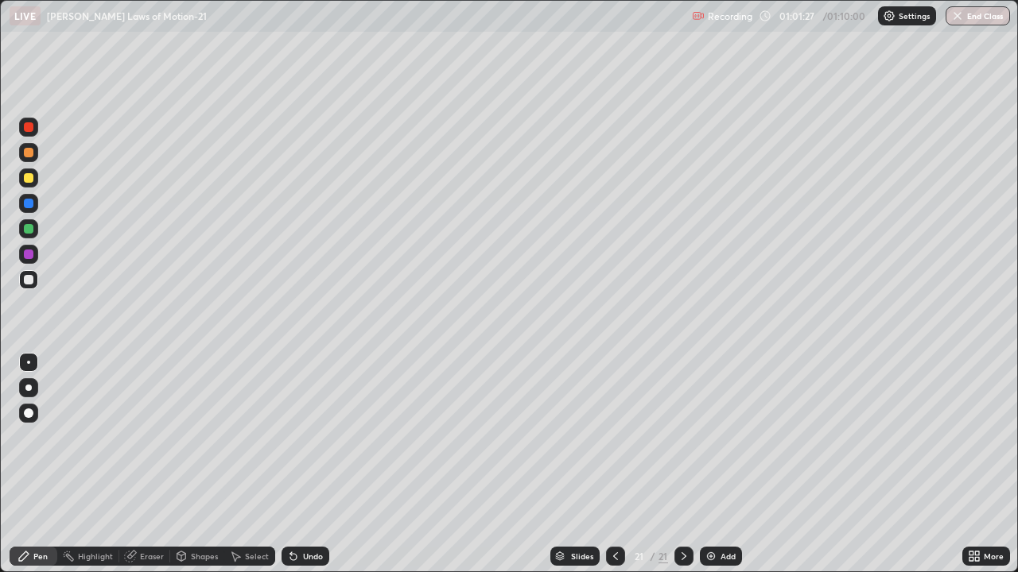
click at [30, 177] on div at bounding box center [29, 178] width 10 height 10
click at [32, 154] on div at bounding box center [29, 153] width 10 height 10
click at [29, 180] on div at bounding box center [29, 178] width 10 height 10
click at [27, 280] on div at bounding box center [29, 280] width 10 height 10
click at [25, 229] on div at bounding box center [29, 229] width 10 height 10
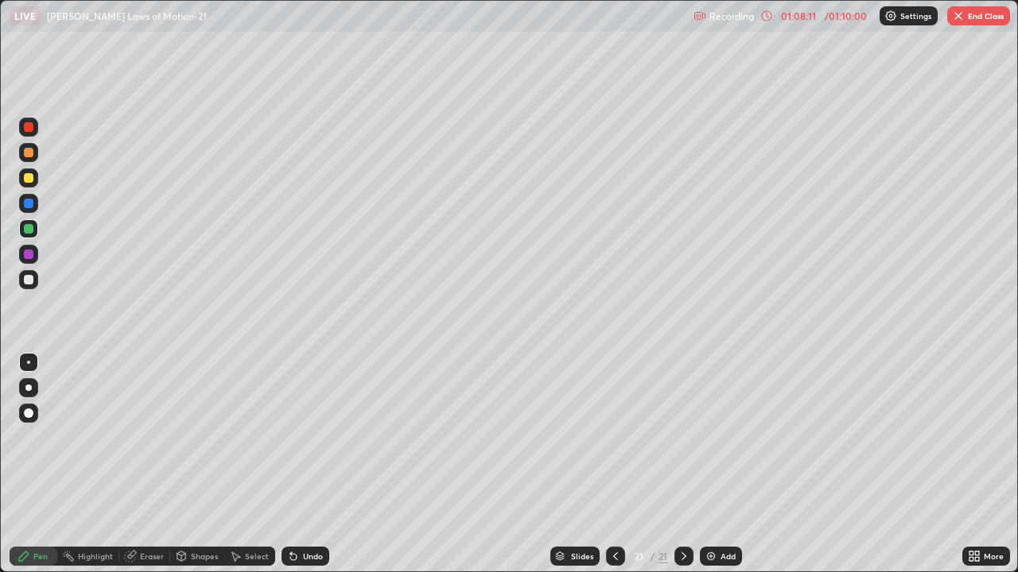
click at [725, 437] on div "Add" at bounding box center [727, 556] width 15 height 8
click at [32, 177] on div at bounding box center [29, 178] width 10 height 10
click at [613, 437] on icon at bounding box center [615, 556] width 13 height 13
click at [682, 437] on icon at bounding box center [683, 556] width 5 height 8
click at [25, 229] on div at bounding box center [29, 229] width 10 height 10
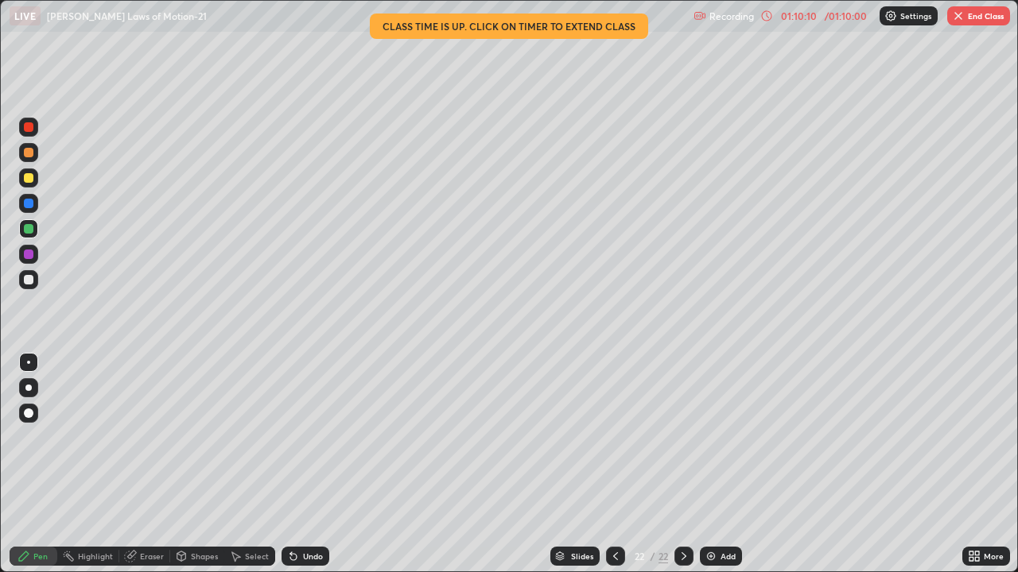
click at [971, 24] on button "End Class" at bounding box center [978, 15] width 63 height 19
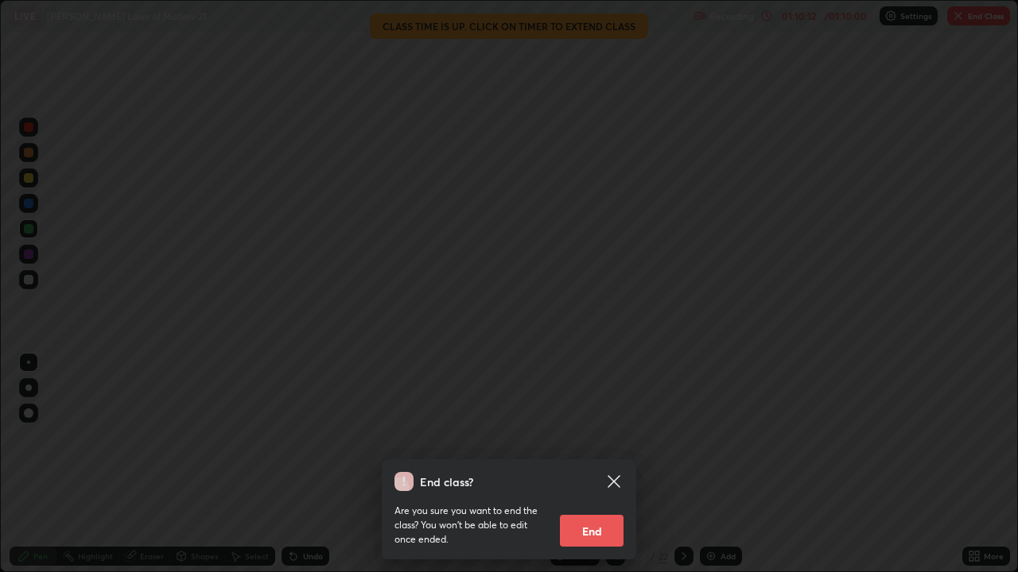
click at [592, 437] on button "End" at bounding box center [592, 531] width 64 height 32
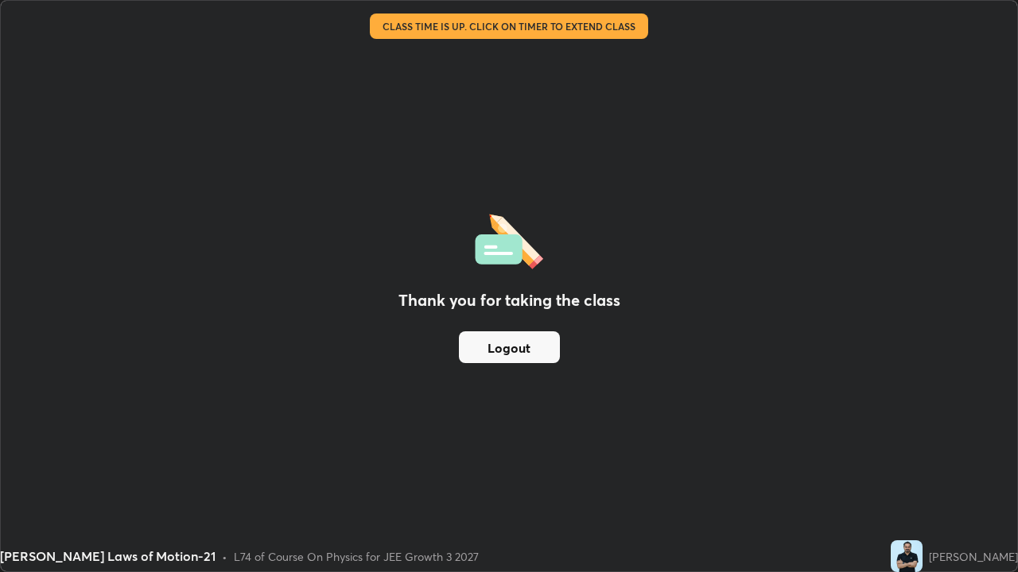
click at [702, 437] on div "[PERSON_NAME] Laws of Motion-21 • L74 of Course On Physics for JEE Growth 3 2027" at bounding box center [442, 557] width 884 height 32
